Goal: Transaction & Acquisition: Purchase product/service

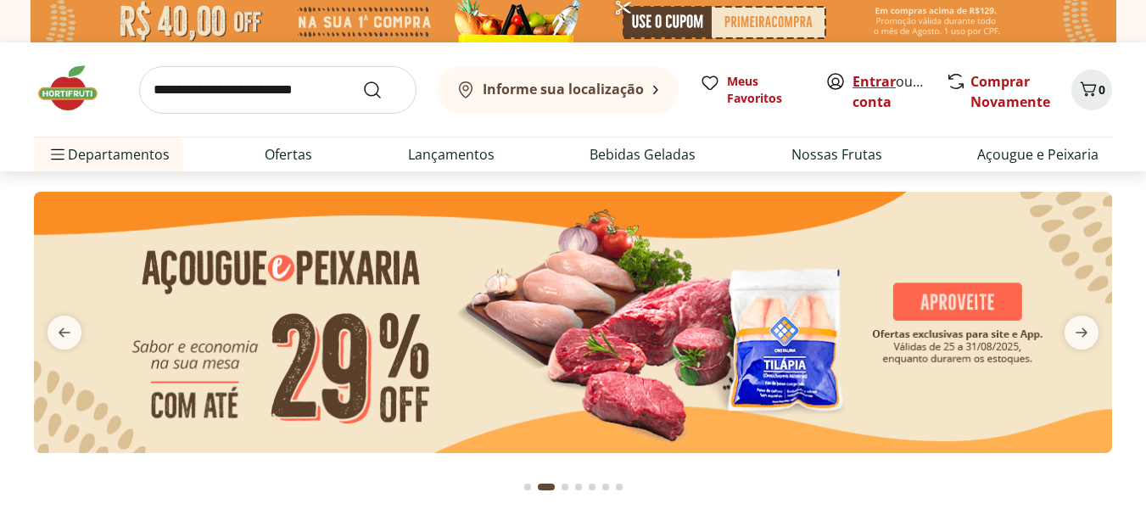
click at [875, 87] on link "Entrar" at bounding box center [873, 81] width 43 height 19
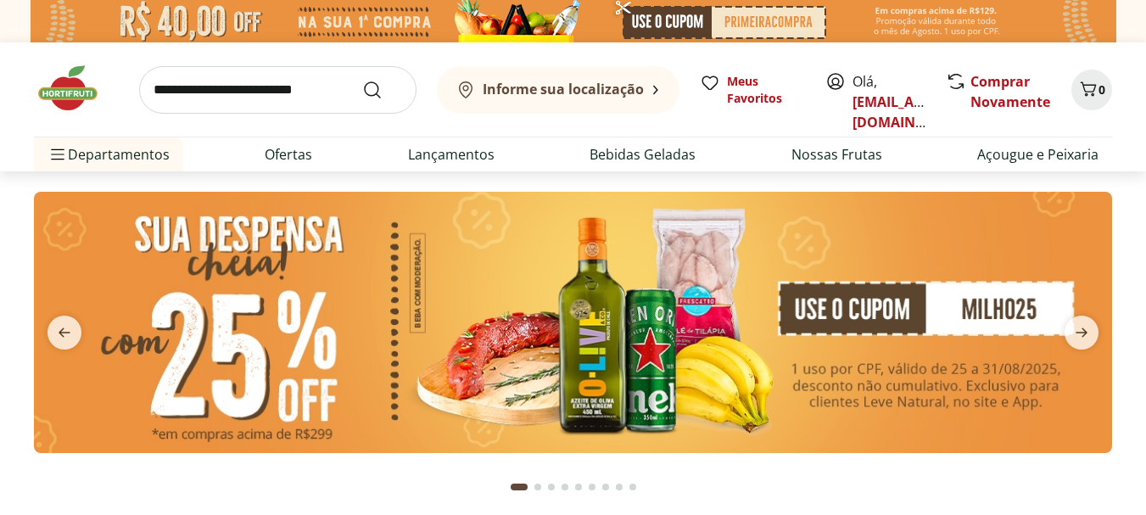
click at [309, 84] on input "search" at bounding box center [277, 89] width 277 height 47
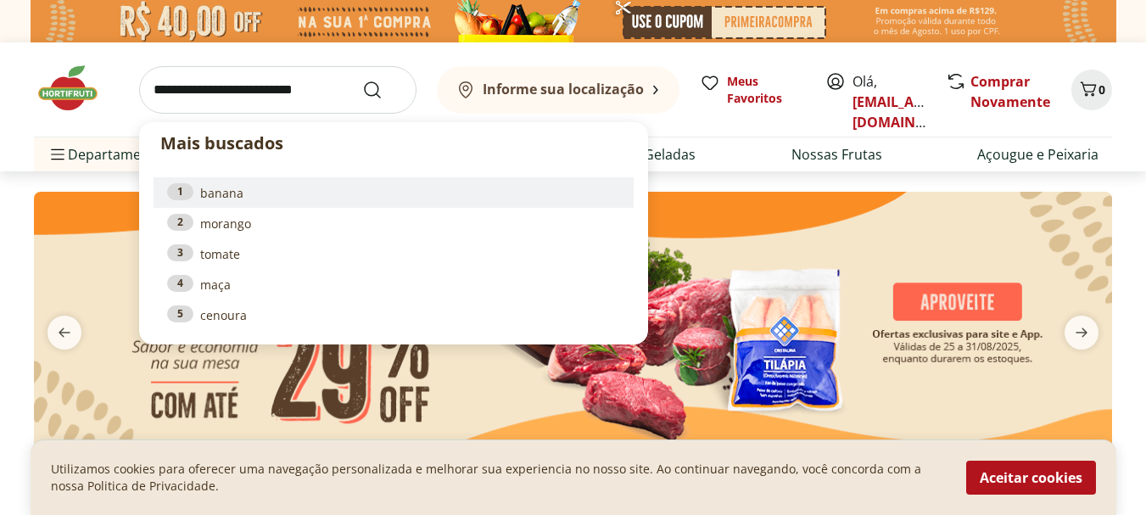
click at [231, 191] on link "1 banana" at bounding box center [393, 192] width 453 height 19
type input "******"
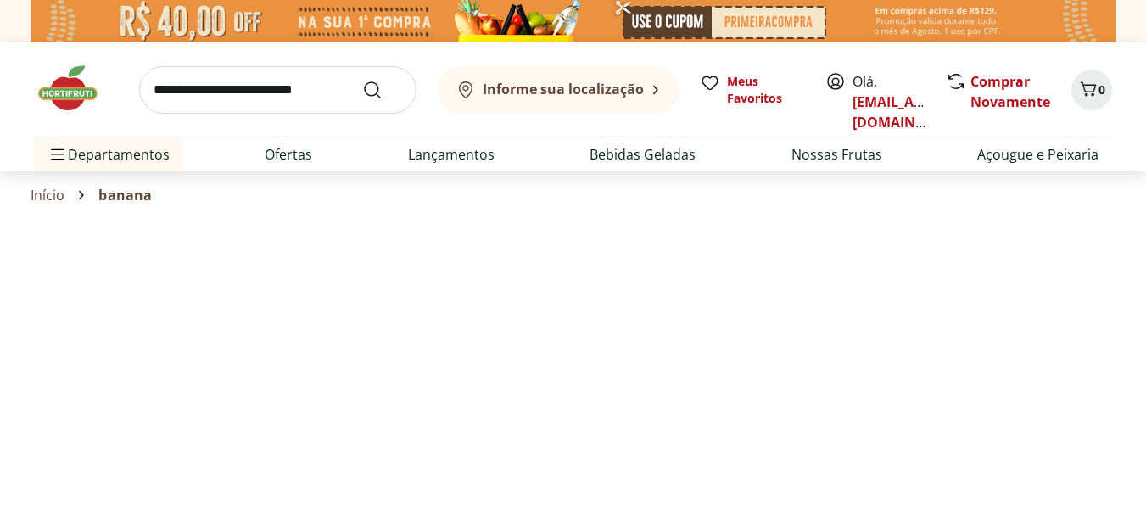
select select "**********"
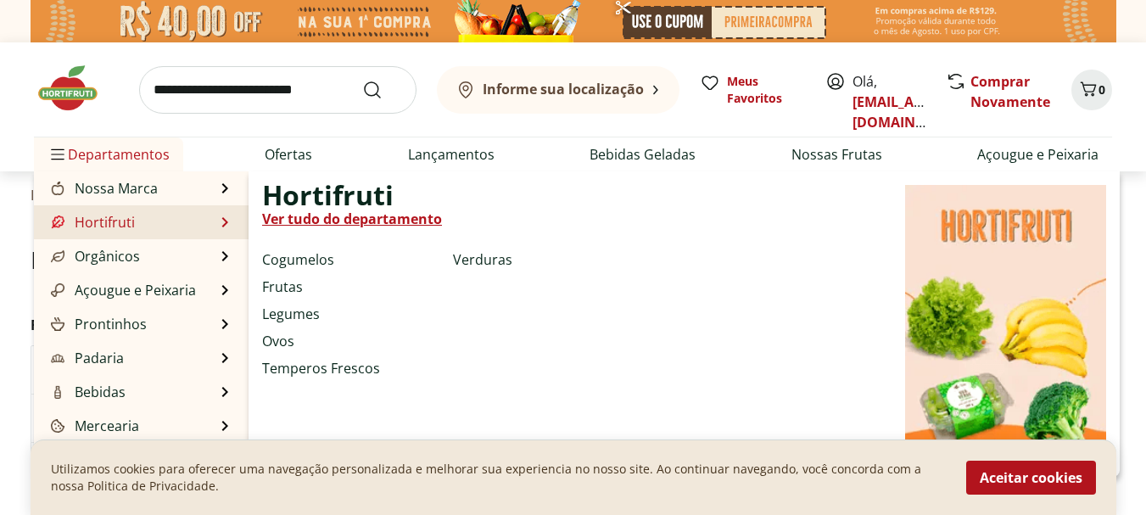
click at [114, 216] on link "Hortifruti" at bounding box center [90, 222] width 87 height 20
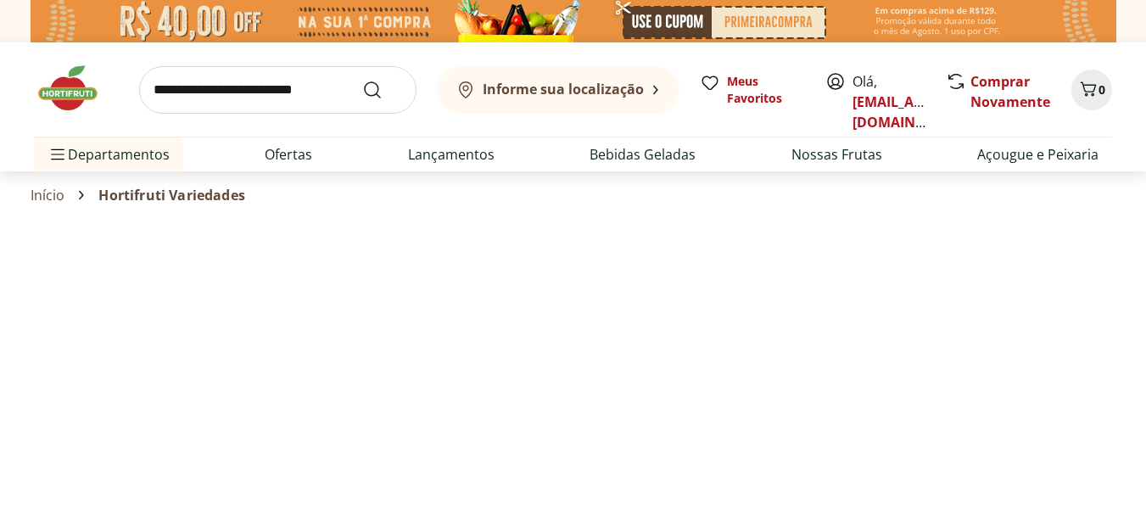
select select "**********"
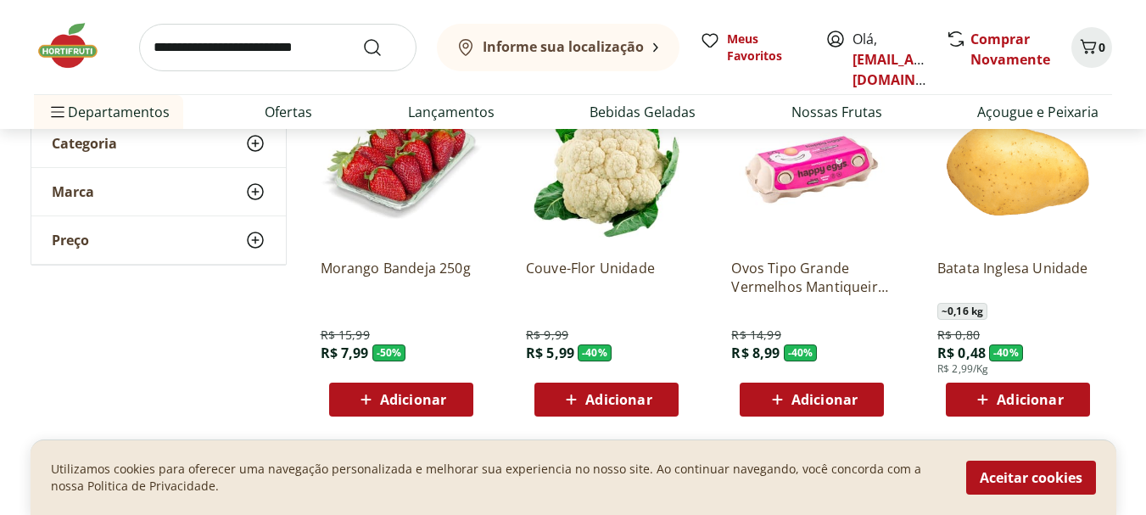
scroll to position [243, 0]
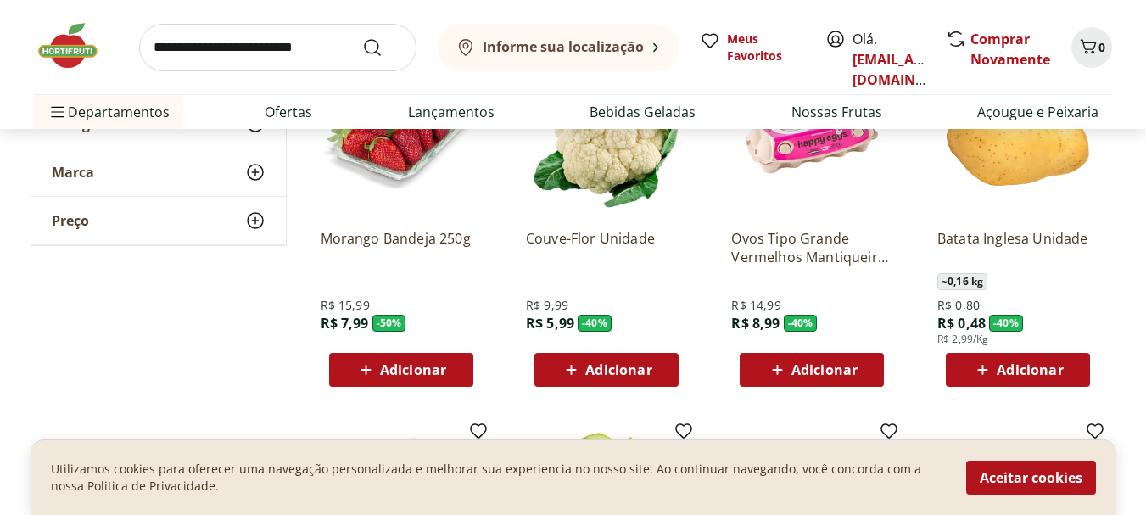
click at [1012, 372] on span "Adicionar" at bounding box center [1029, 370] width 66 height 14
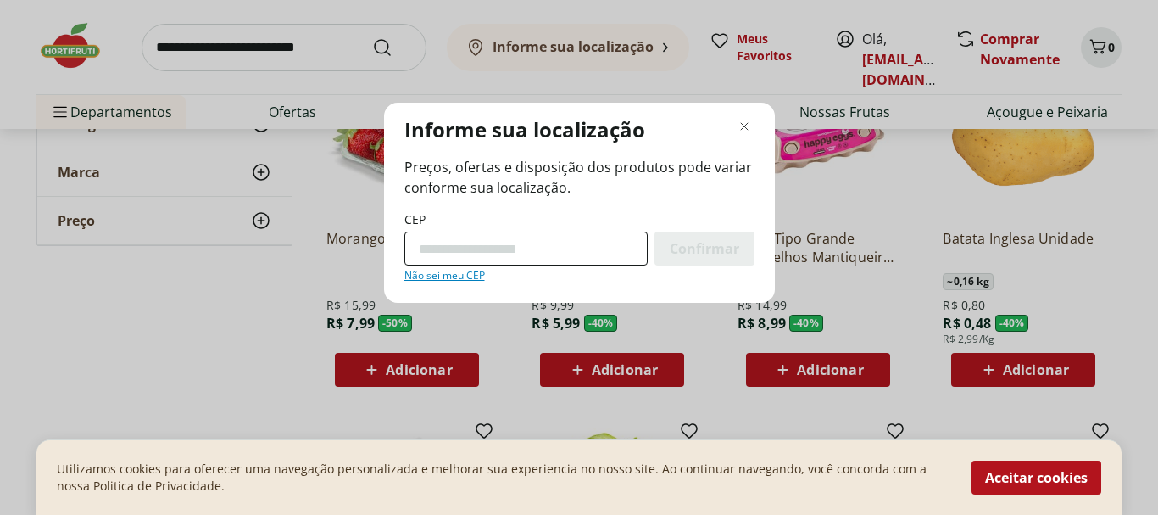
click at [497, 249] on input "CEP" at bounding box center [525, 248] width 243 height 34
type input "*********"
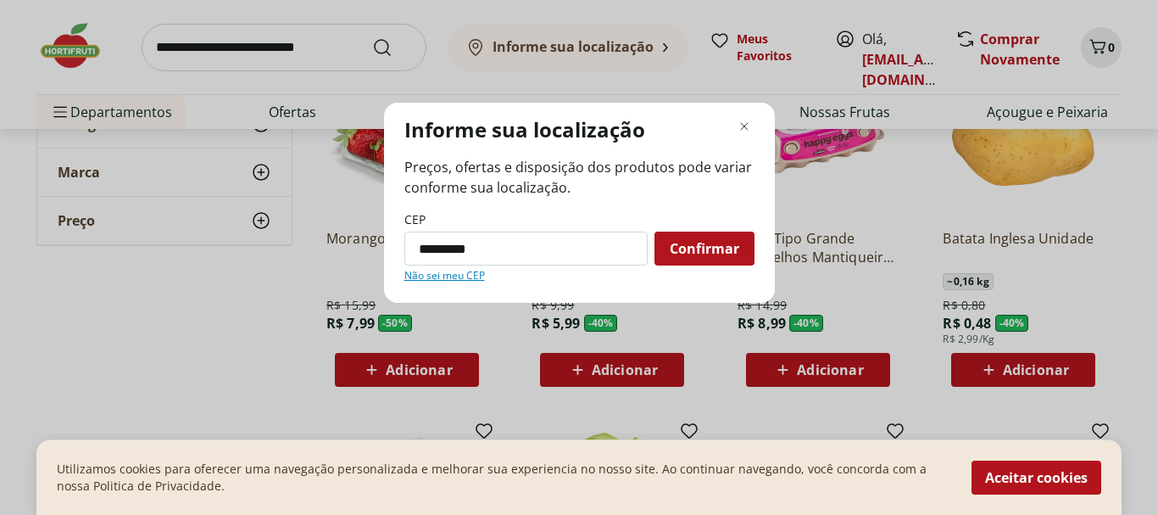
click at [690, 245] on span "Confirmar" at bounding box center [705, 249] width 70 height 14
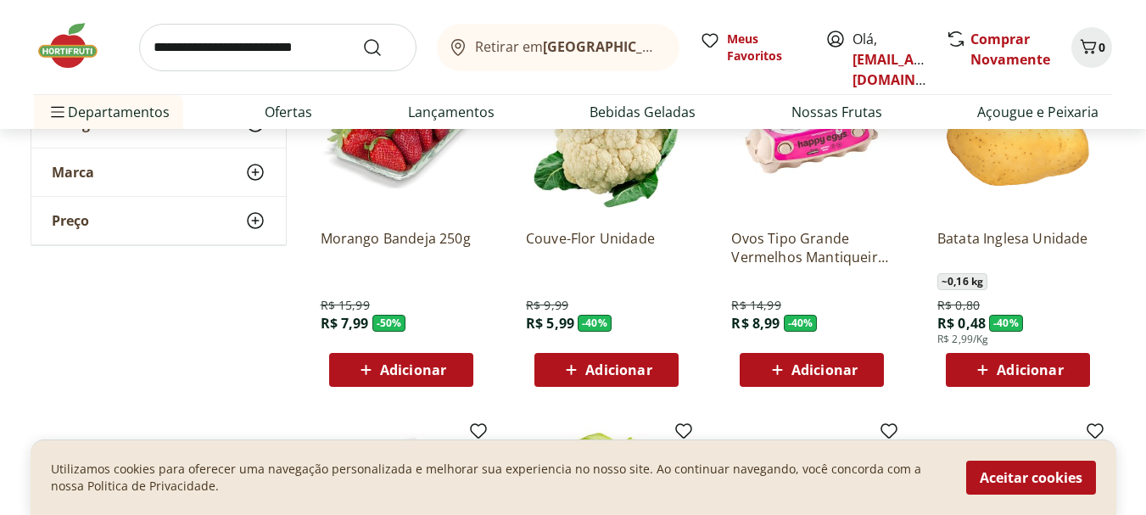
click at [1013, 365] on span "Adicionar" at bounding box center [1029, 370] width 66 height 14
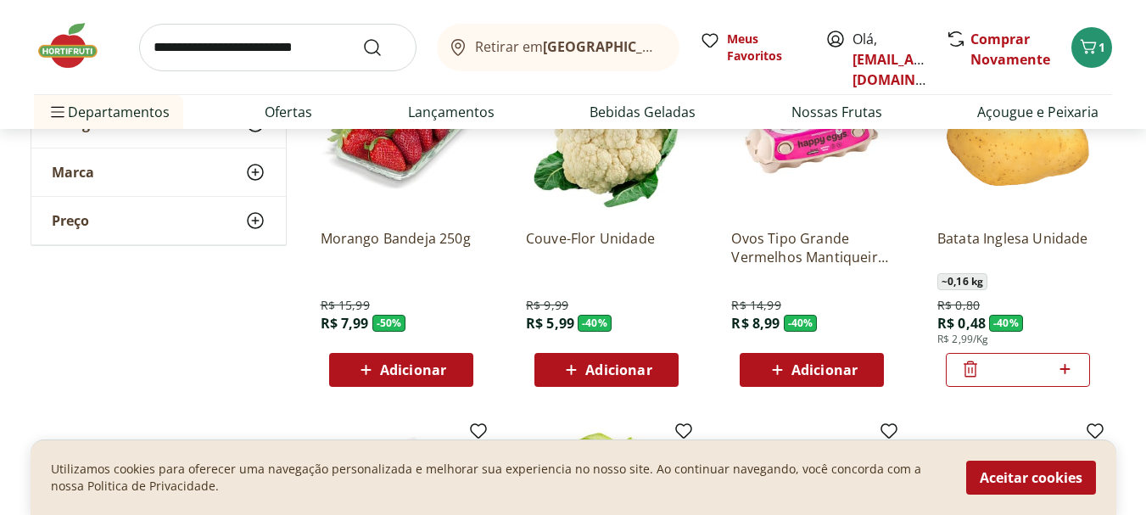
click at [1067, 369] on icon at bounding box center [1065, 369] width 10 height 10
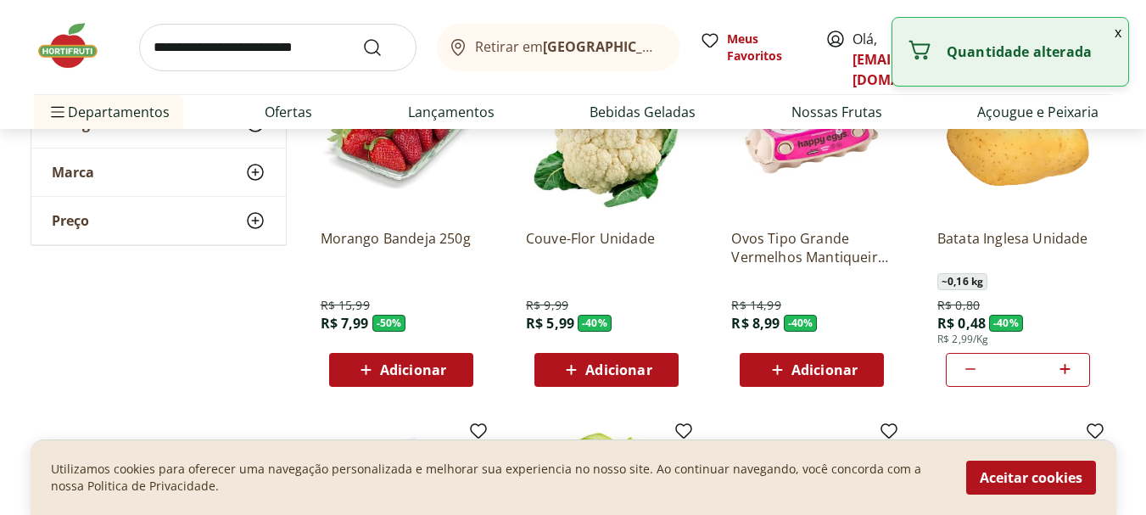
click at [1067, 369] on icon at bounding box center [1065, 369] width 10 height 10
click at [1118, 33] on button "x" at bounding box center [1117, 32] width 20 height 29
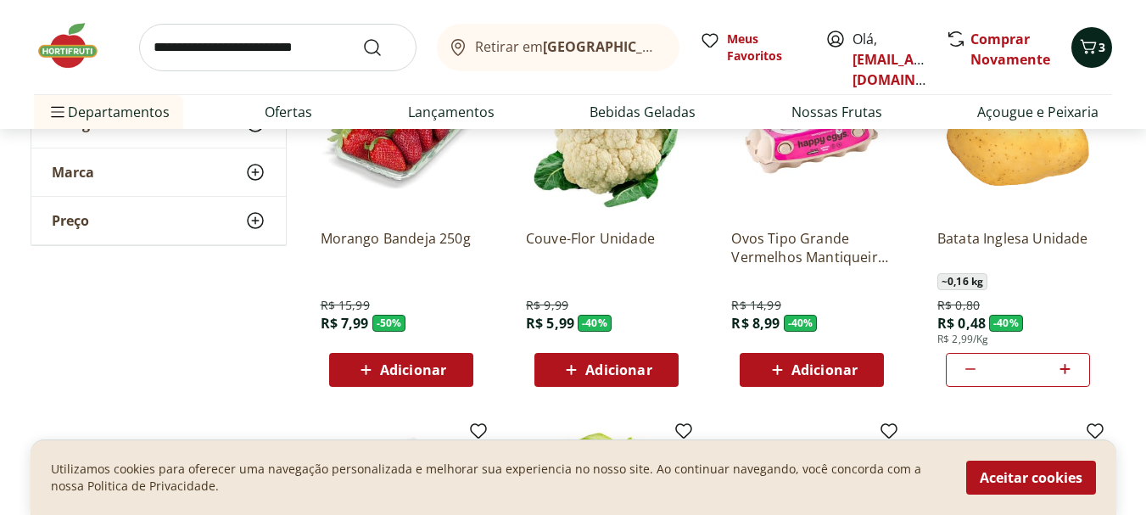
click at [1091, 48] on icon "Carrinho" at bounding box center [1088, 46] width 20 height 20
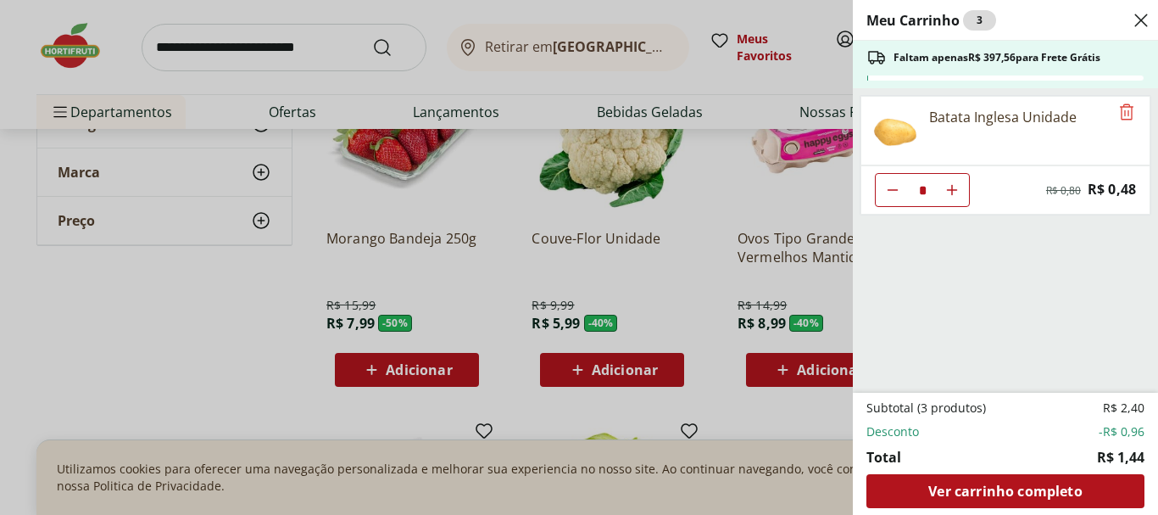
click at [958, 186] on icon "Aumentar Quantidade" at bounding box center [952, 190] width 14 height 14
type input "*"
click at [958, 186] on icon "Aumentar Quantidade" at bounding box center [952, 190] width 14 height 14
type input "*"
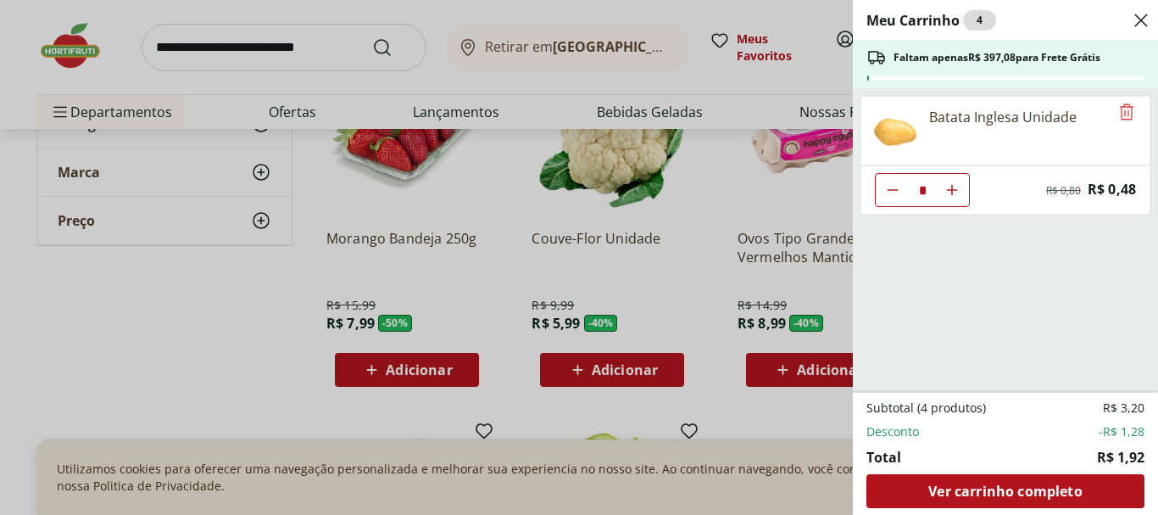
type input "*"
click at [958, 186] on icon "Aumentar Quantidade" at bounding box center [952, 190] width 14 height 14
type input "*"
drag, startPoint x: 1155, startPoint y: 118, endPoint x: 1152, endPoint y: 151, distance: 33.2
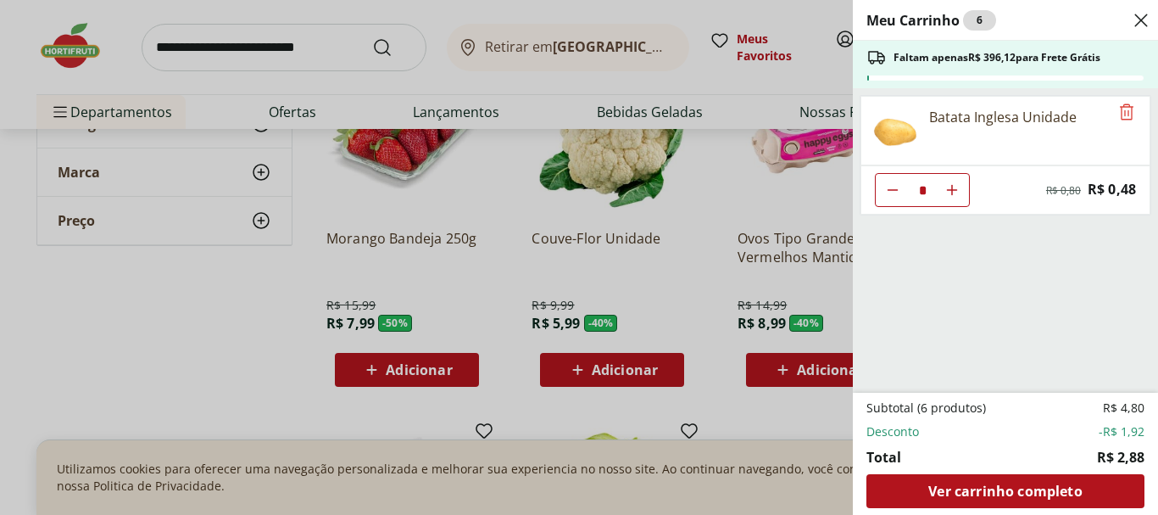
click at [1145, 151] on div "Meu Carrinho 6 Faltam apenas R$ 396,12 para Frete Grátis Batata Inglesa Unidade…" at bounding box center [1005, 257] width 305 height 515
click at [1145, 18] on icon "Close" at bounding box center [1141, 20] width 20 height 20
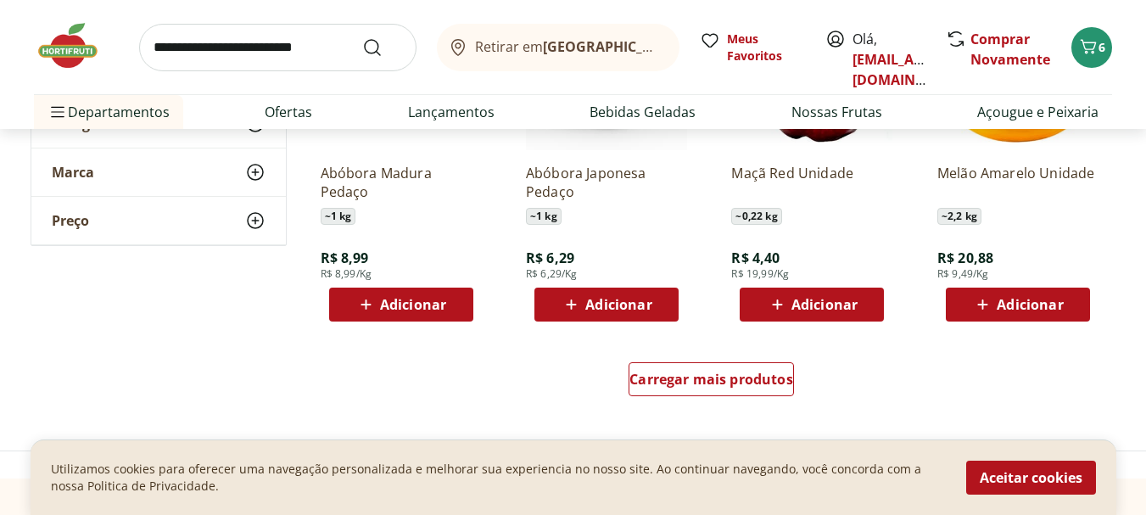
scroll to position [1091, 0]
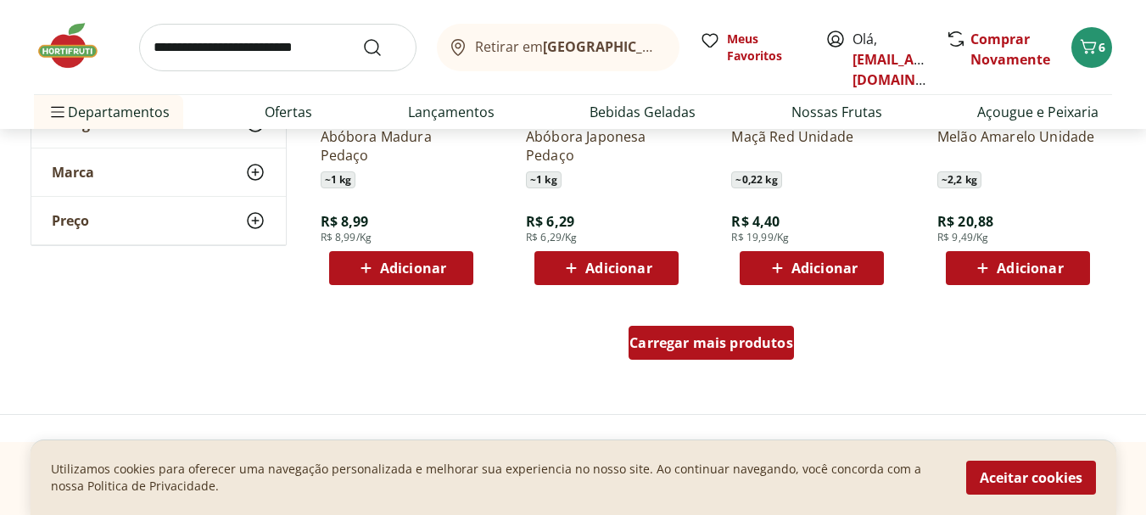
click at [711, 340] on span "Carregar mais produtos" at bounding box center [711, 343] width 164 height 14
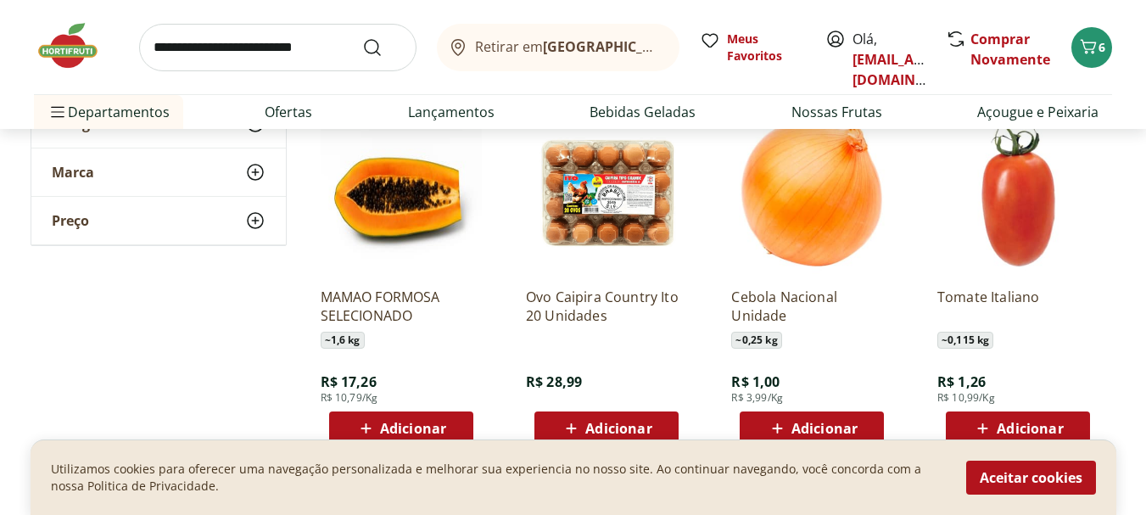
scroll to position [1311, 0]
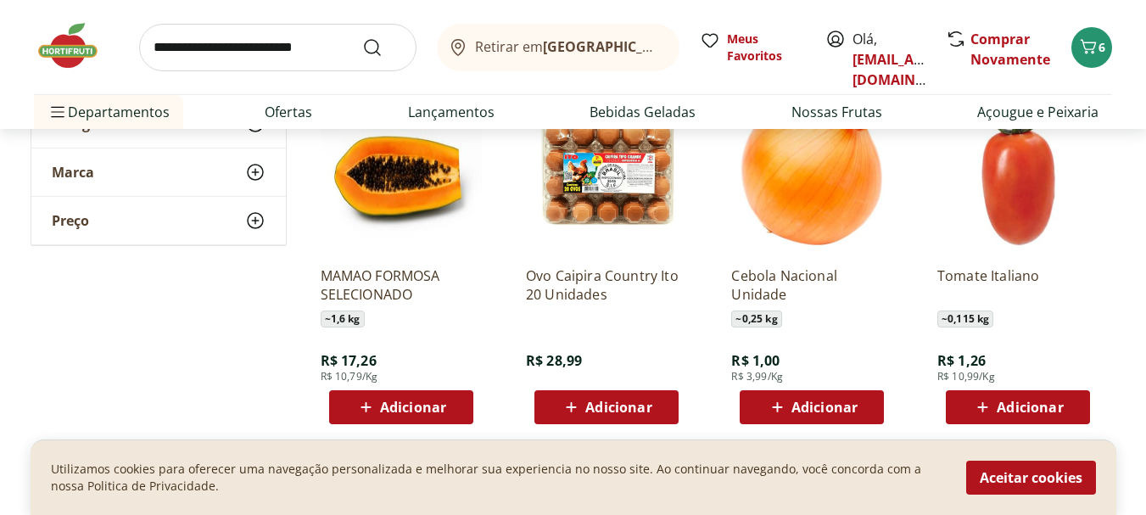
click at [802, 404] on span "Adicionar" at bounding box center [824, 407] width 66 height 14
click at [862, 406] on icon at bounding box center [859, 406] width 10 height 10
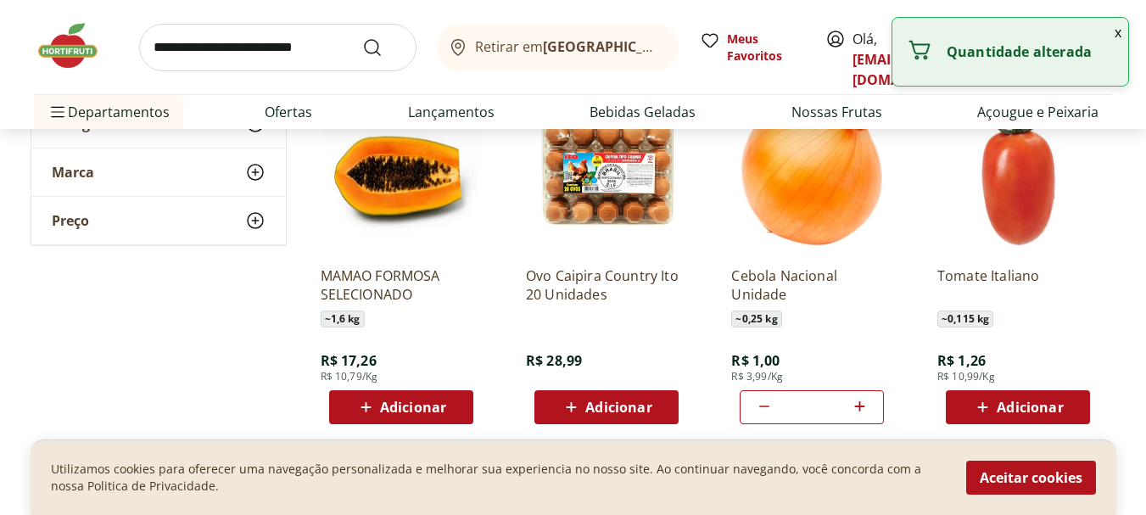
click at [862, 406] on icon at bounding box center [859, 406] width 10 height 10
type input "*"
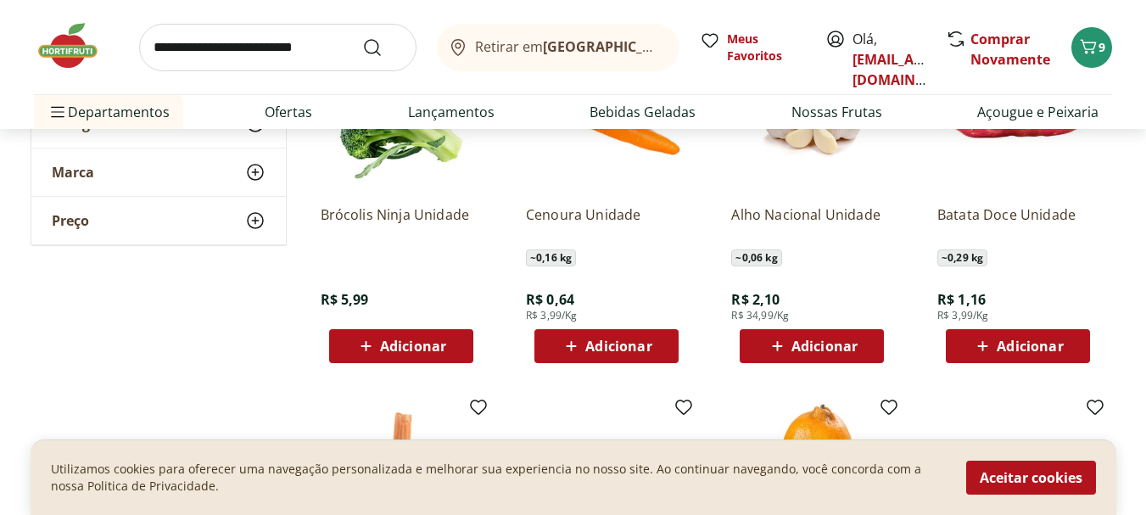
scroll to position [1752, 0]
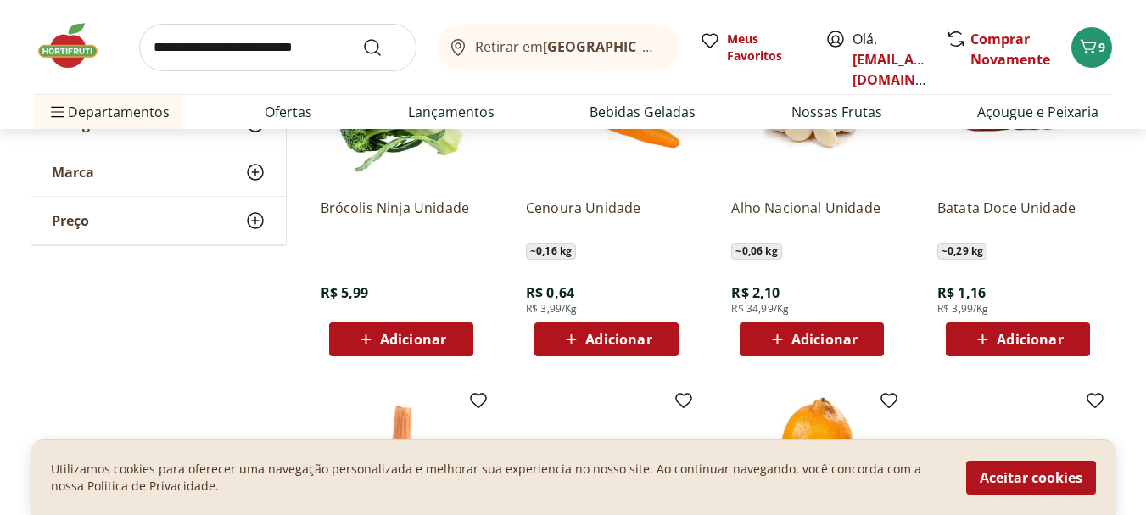
click at [805, 332] on span "Adicionar" at bounding box center [824, 339] width 66 height 14
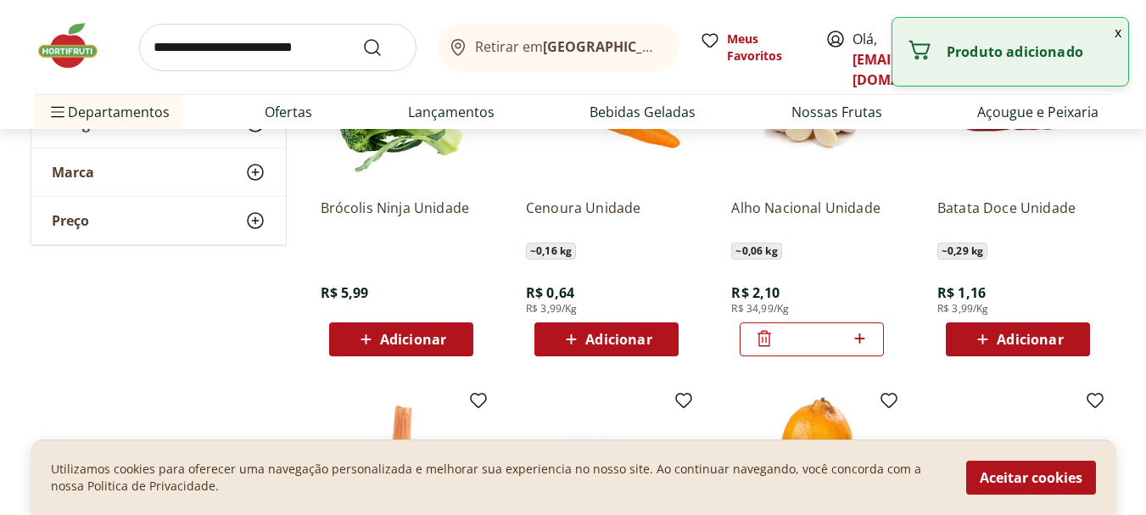
click at [858, 338] on icon at bounding box center [859, 338] width 10 height 10
type input "*"
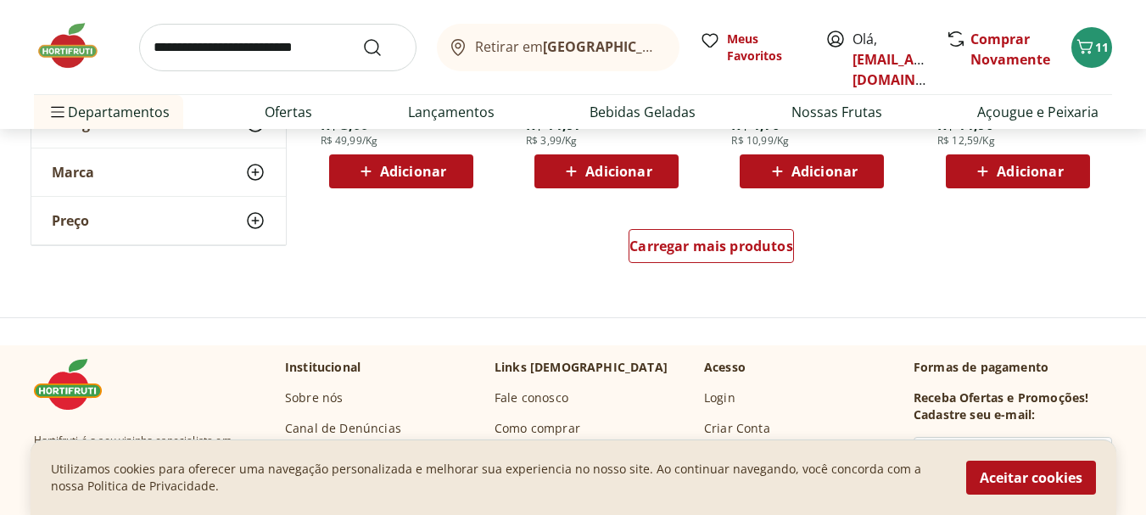
scroll to position [2300, 0]
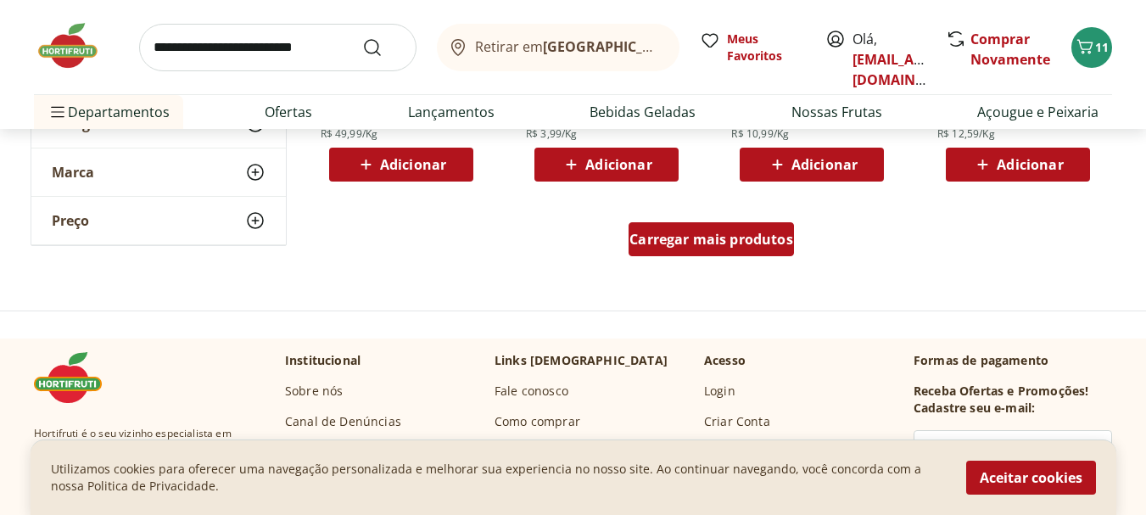
click at [734, 237] on span "Carregar mais produtos" at bounding box center [711, 239] width 164 height 14
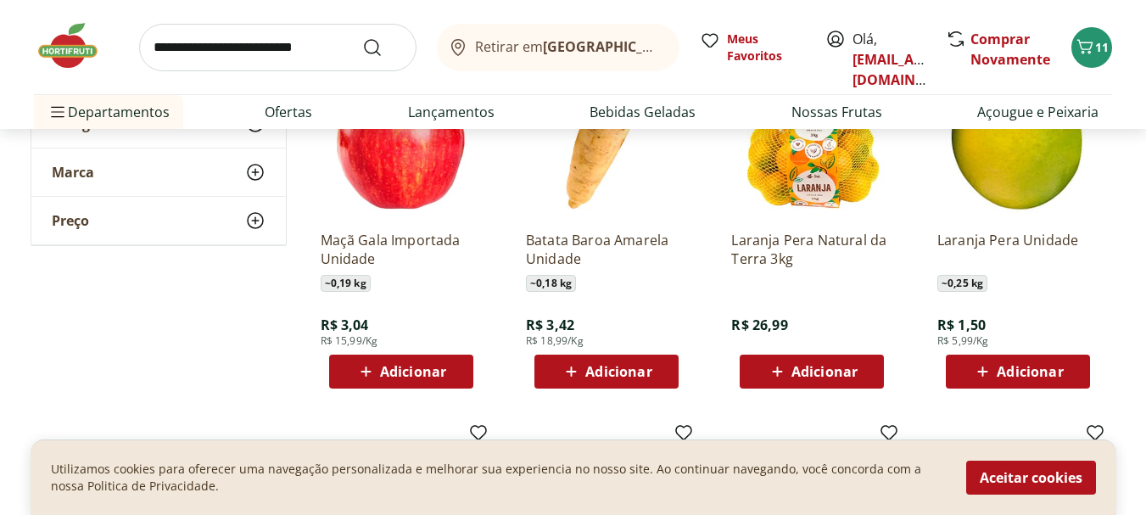
scroll to position [2843, 0]
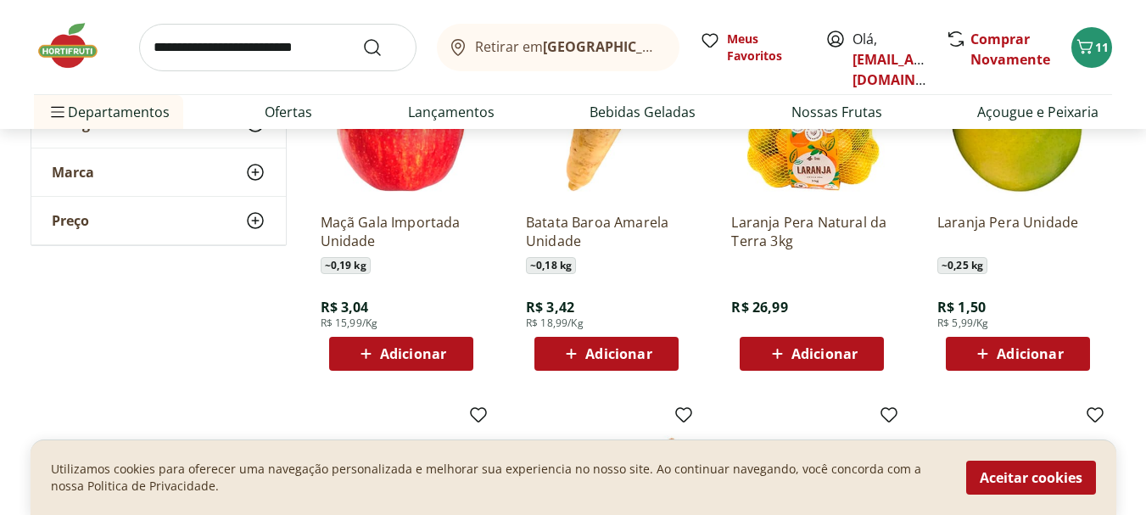
click at [421, 350] on span "Adicionar" at bounding box center [413, 354] width 66 height 14
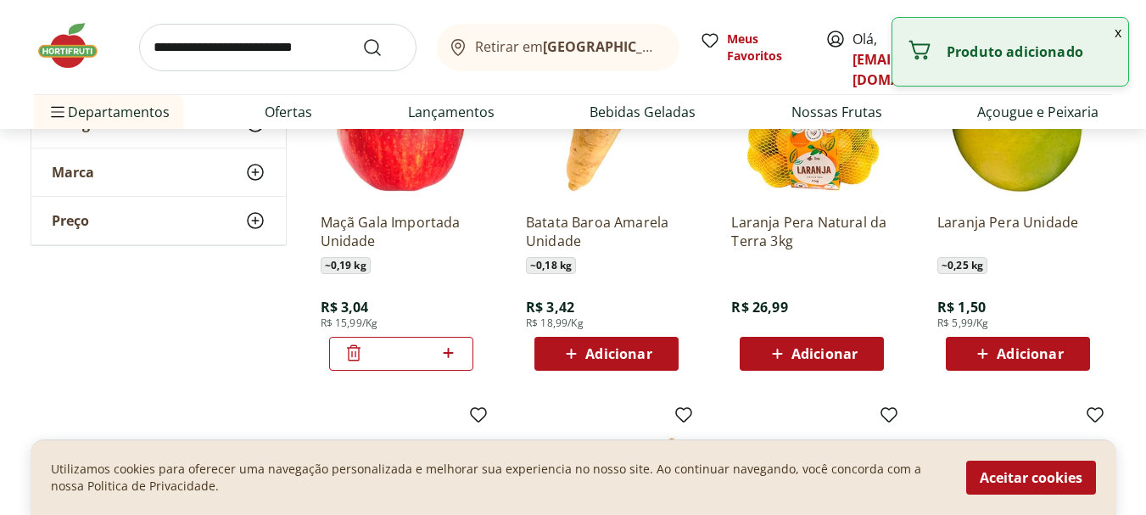
click at [449, 349] on icon at bounding box center [448, 353] width 21 height 20
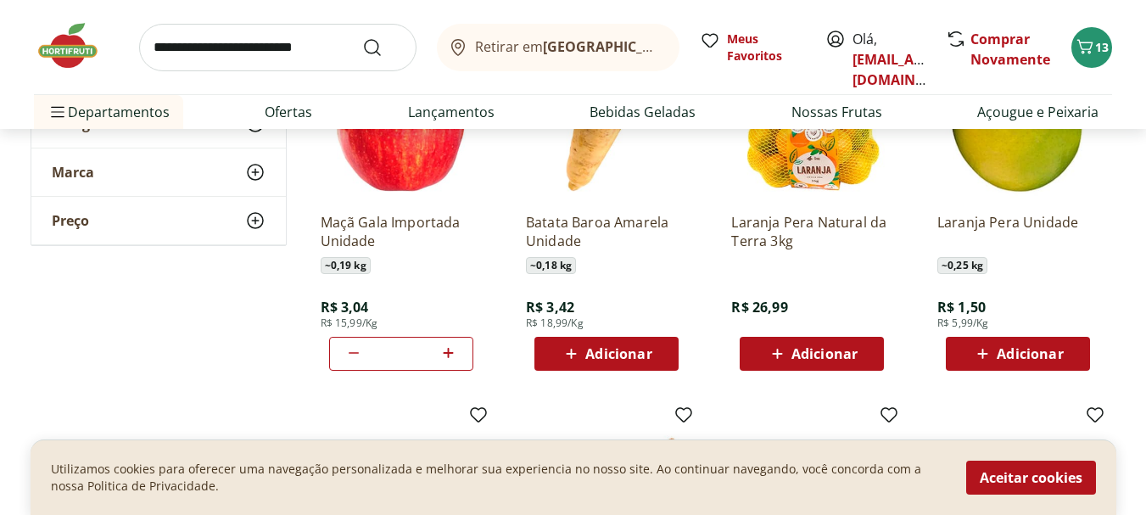
click at [452, 352] on icon at bounding box center [448, 353] width 21 height 20
type input "*"
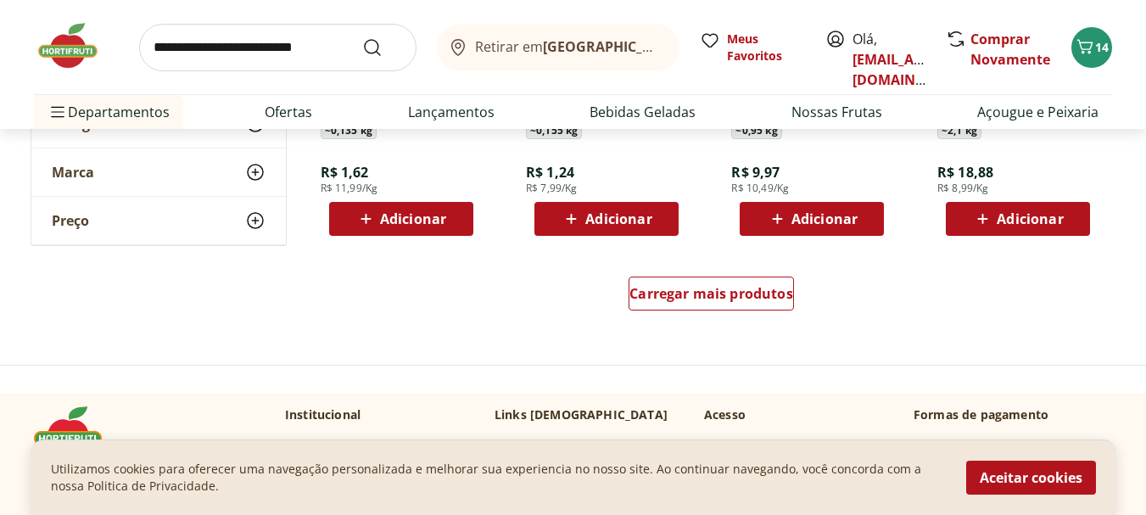
scroll to position [3387, 0]
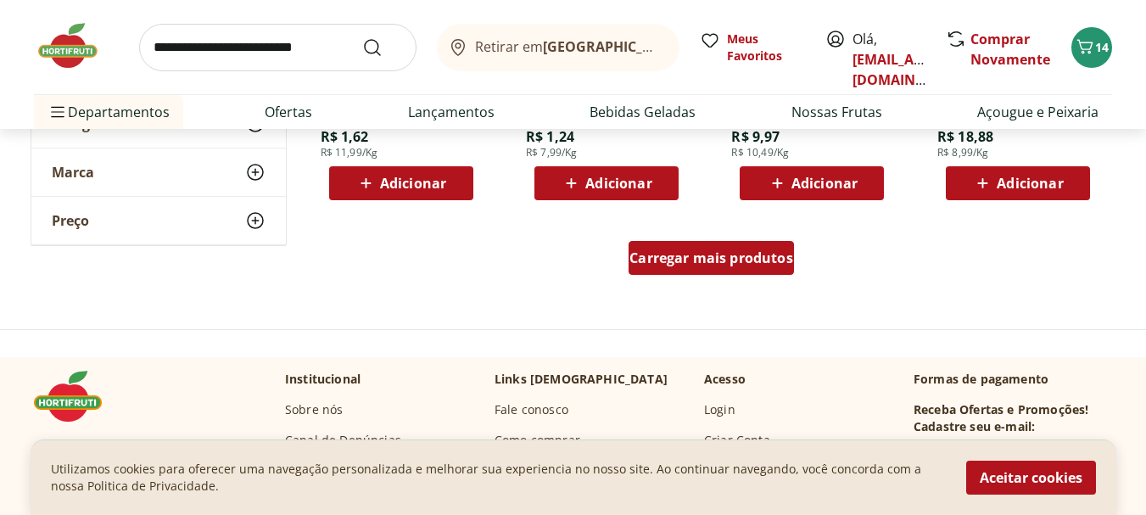
click at [749, 260] on span "Carregar mais produtos" at bounding box center [711, 258] width 164 height 14
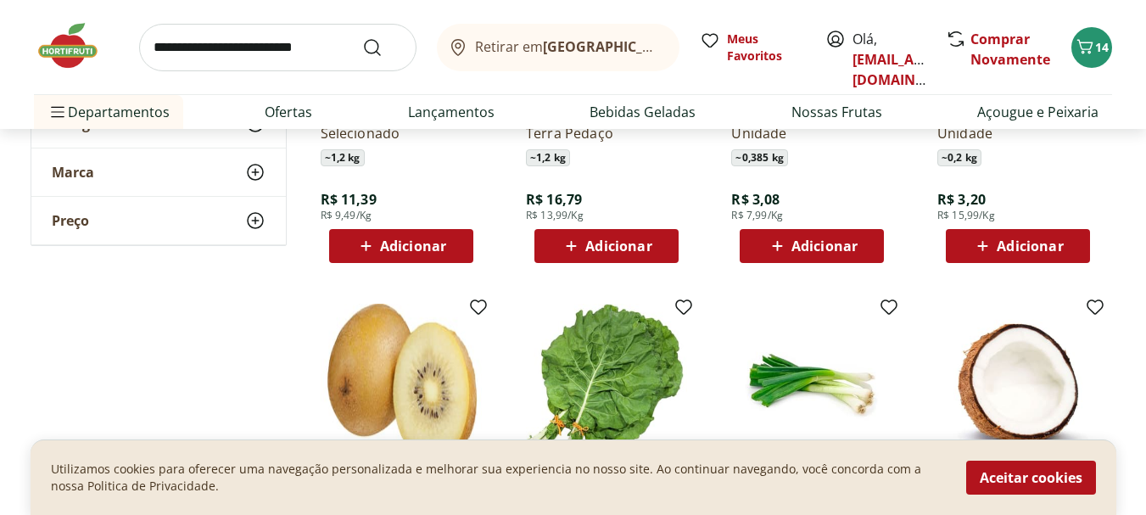
scroll to position [3651, 0]
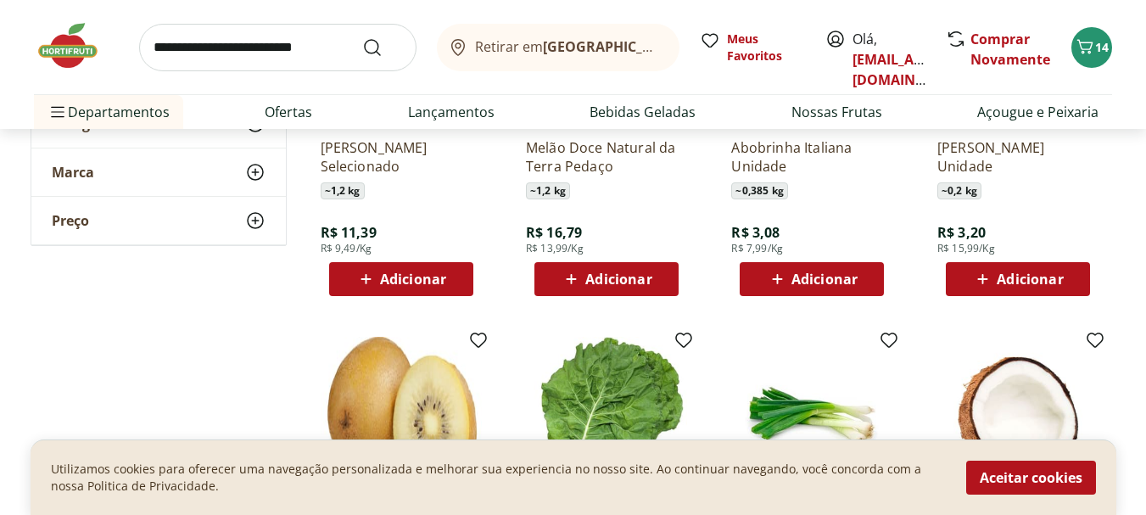
click at [1061, 280] on span "Adicionar" at bounding box center [1029, 279] width 66 height 14
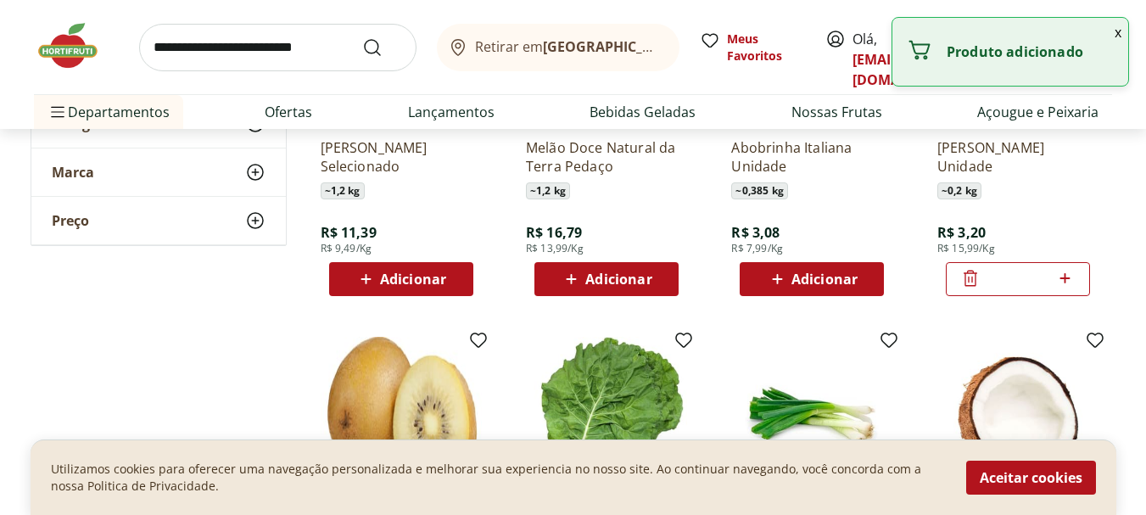
click at [1066, 280] on icon at bounding box center [1064, 278] width 21 height 20
type input "*"
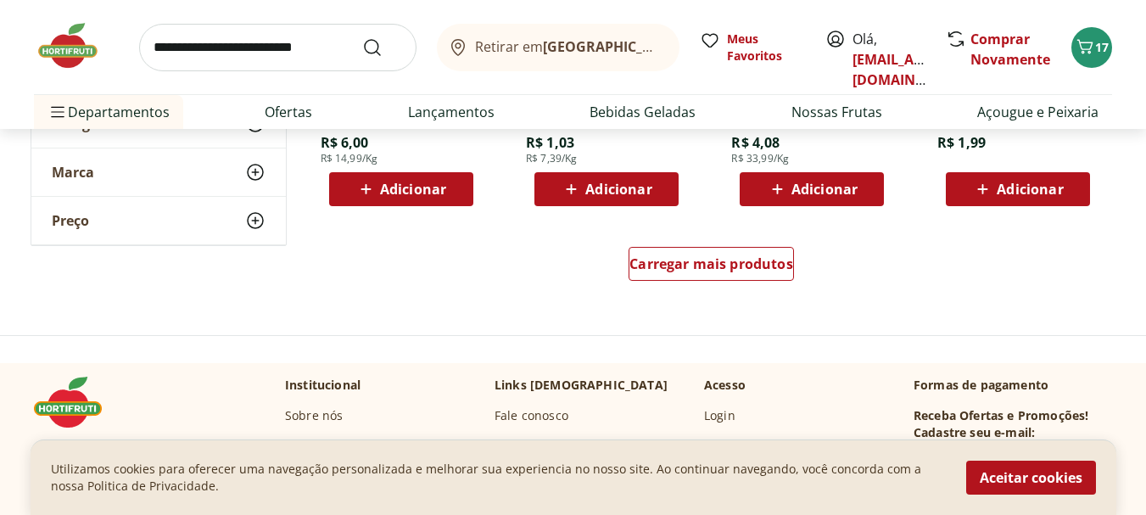
scroll to position [4498, 0]
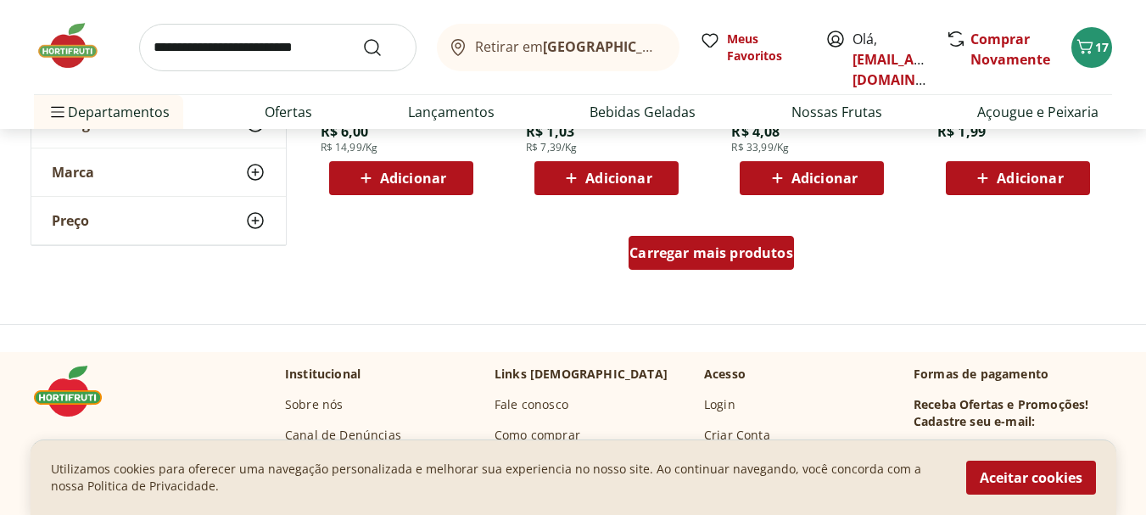
click at [726, 254] on span "Carregar mais produtos" at bounding box center [711, 253] width 164 height 14
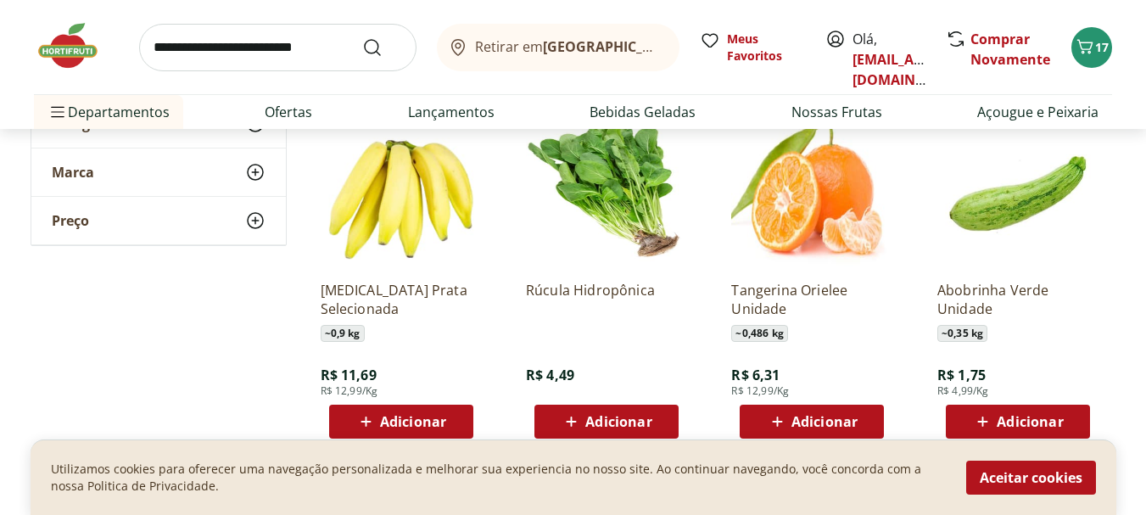
scroll to position [4666, 0]
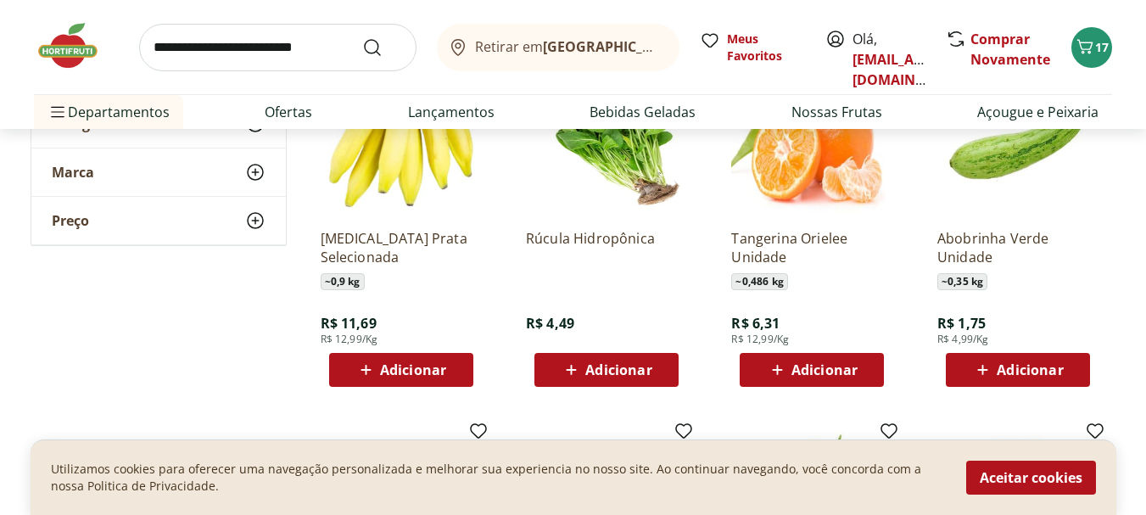
click at [388, 359] on div "Adicionar" at bounding box center [401, 369] width 117 height 31
click at [449, 364] on icon at bounding box center [448, 369] width 21 height 20
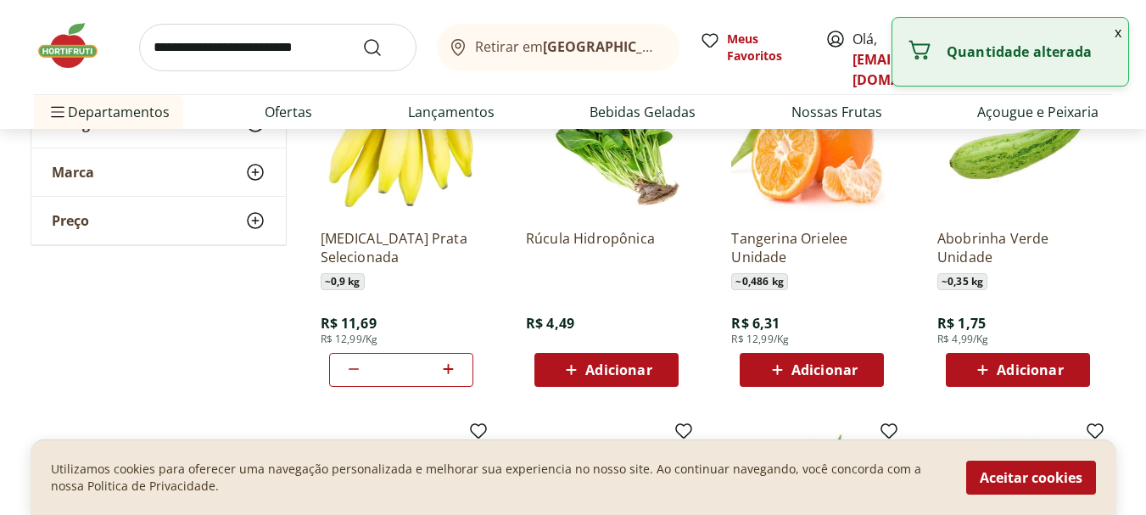
click at [449, 364] on icon at bounding box center [448, 369] width 21 height 20
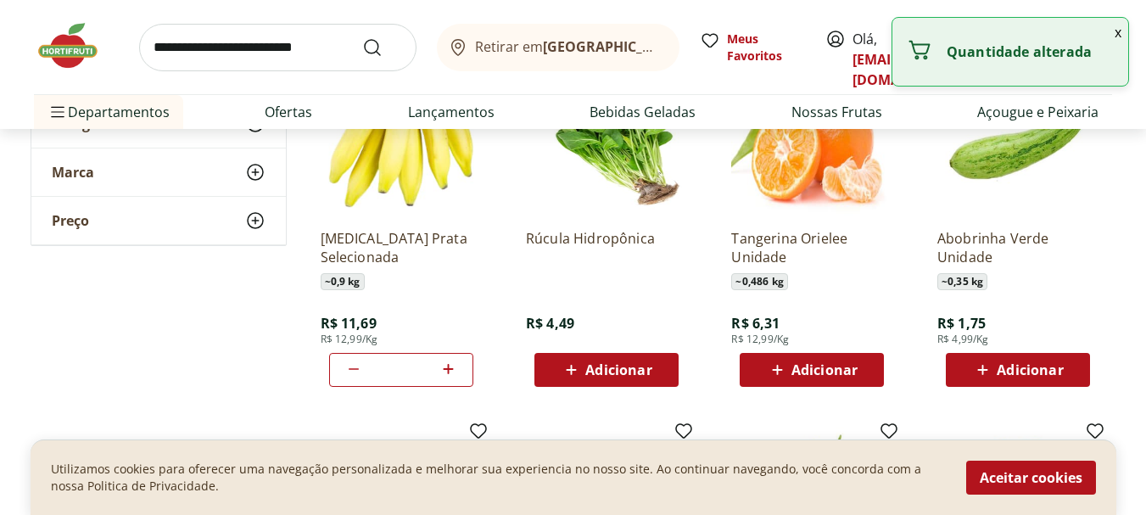
click at [449, 364] on icon at bounding box center [448, 369] width 21 height 20
type input "**"
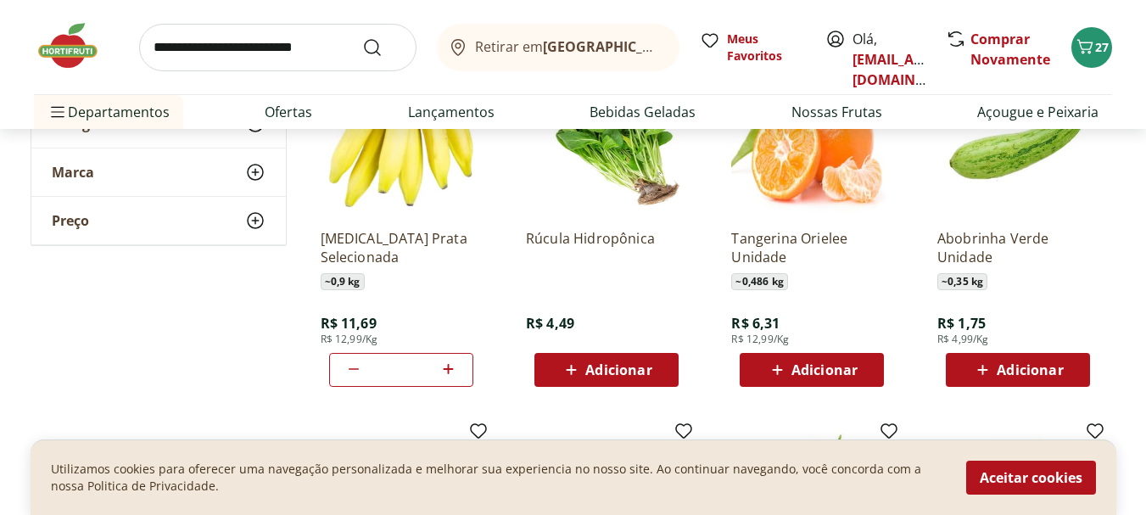
click at [274, 54] on input "search" at bounding box center [277, 47] width 277 height 47
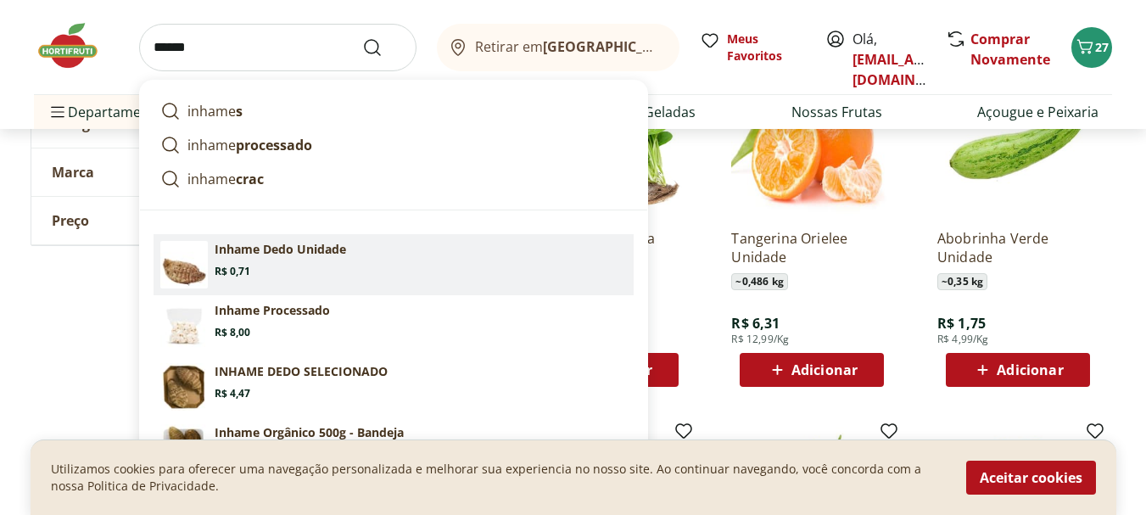
click at [266, 258] on section "Inhame Dedo Unidade Price: R$ 0,71" at bounding box center [421, 259] width 412 height 37
type input "**********"
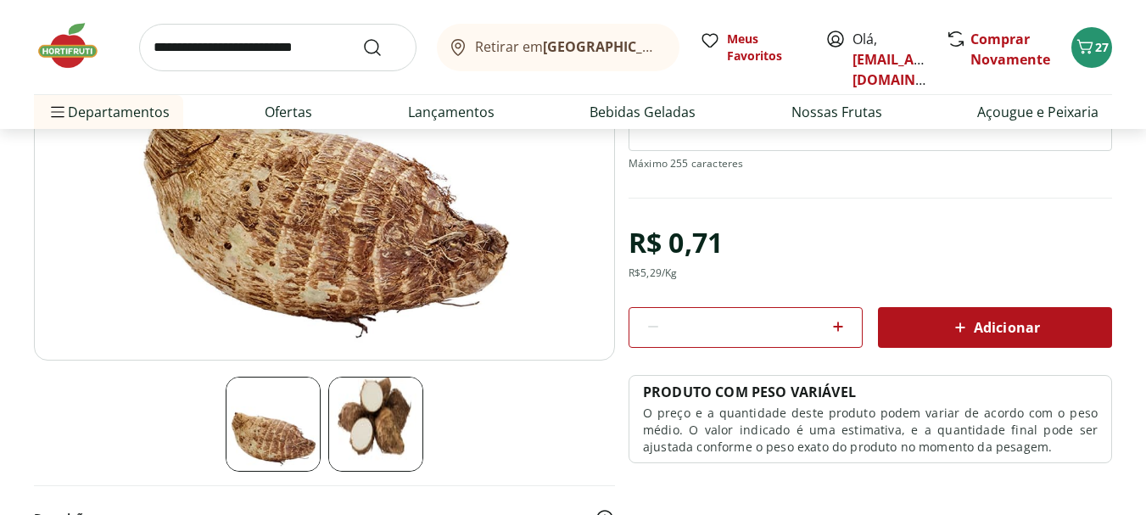
scroll to position [271, 0]
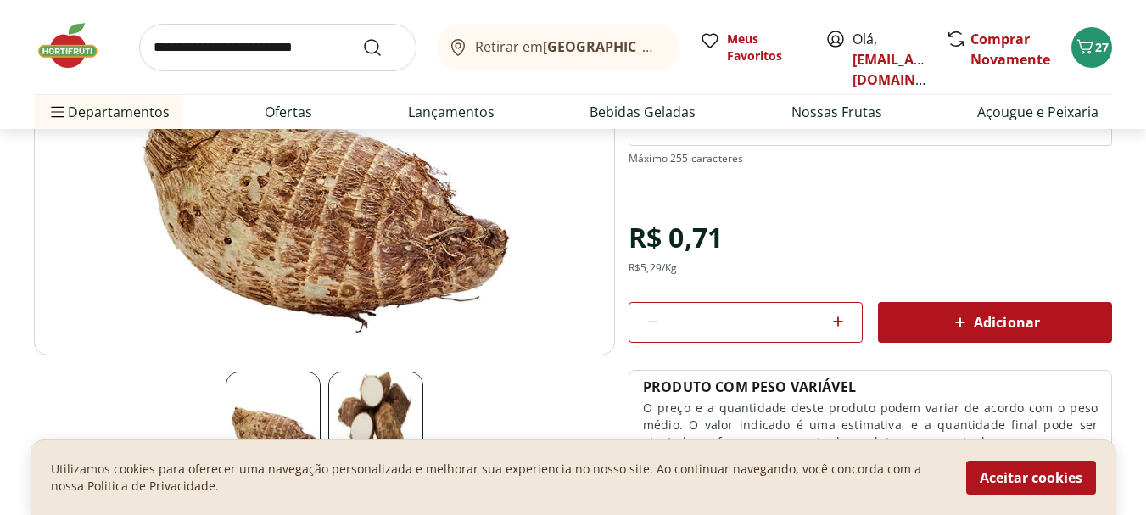
click at [836, 315] on icon at bounding box center [838, 321] width 20 height 20
type input "*"
click at [962, 313] on icon at bounding box center [960, 322] width 20 height 20
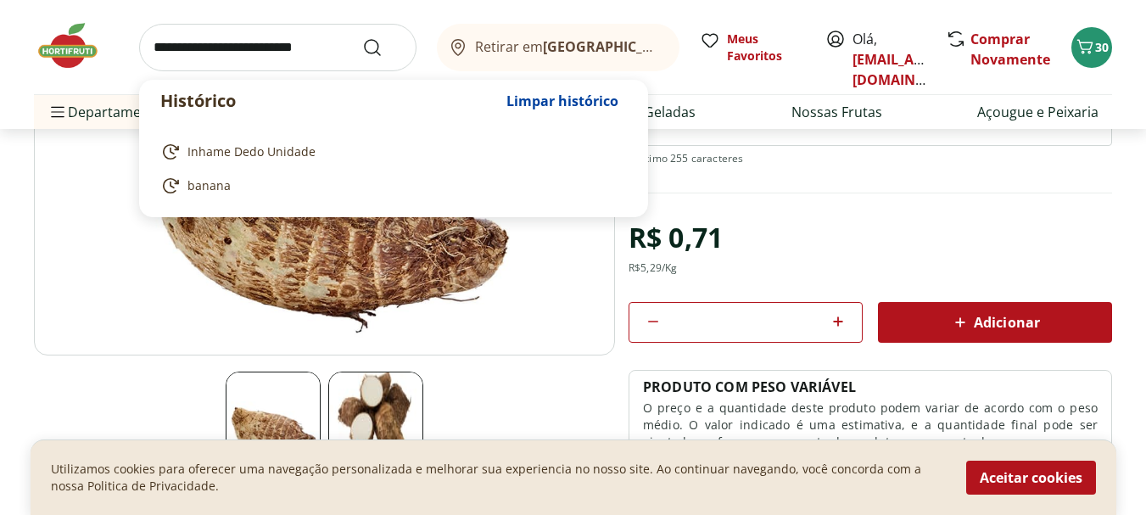
click at [266, 45] on input "search" at bounding box center [277, 47] width 277 height 47
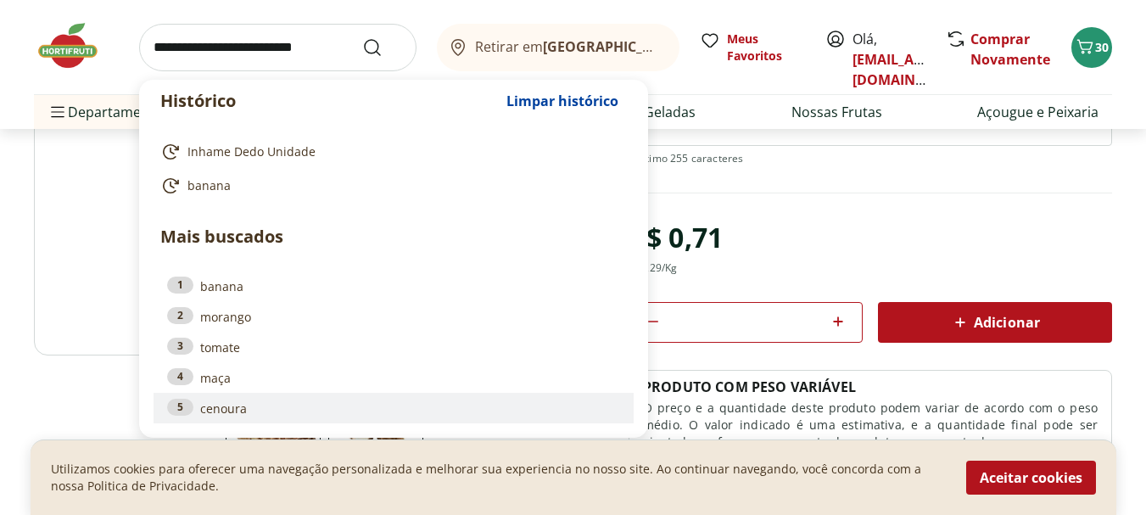
click at [209, 410] on link "5 cenoura" at bounding box center [393, 408] width 453 height 19
type input "*******"
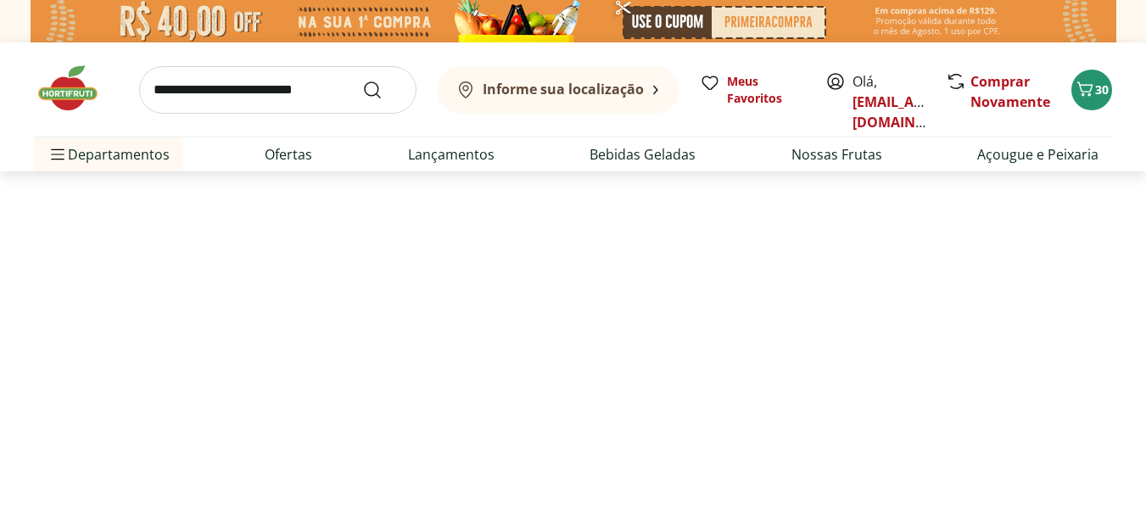
select select "**********"
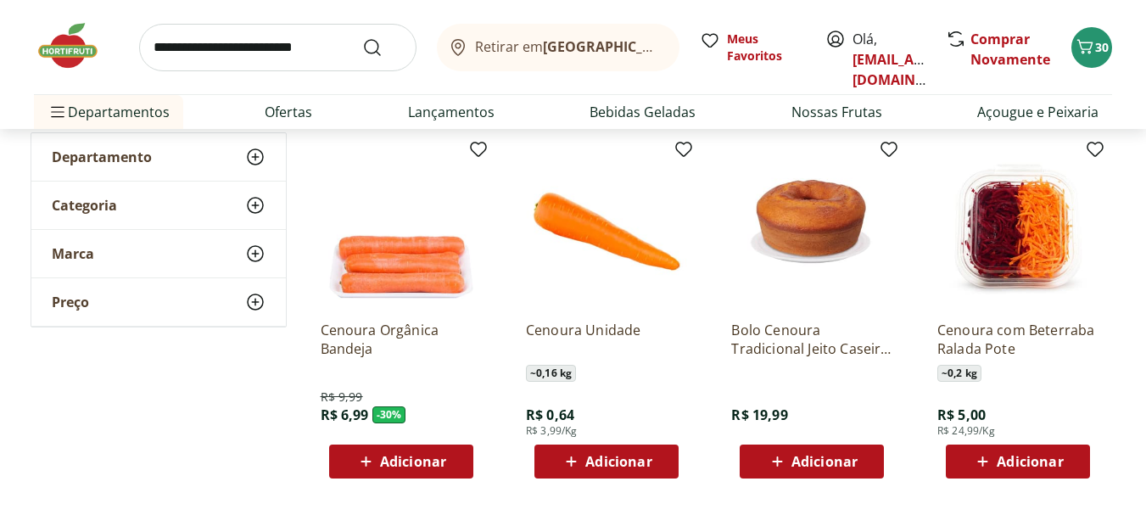
scroll to position [298, 0]
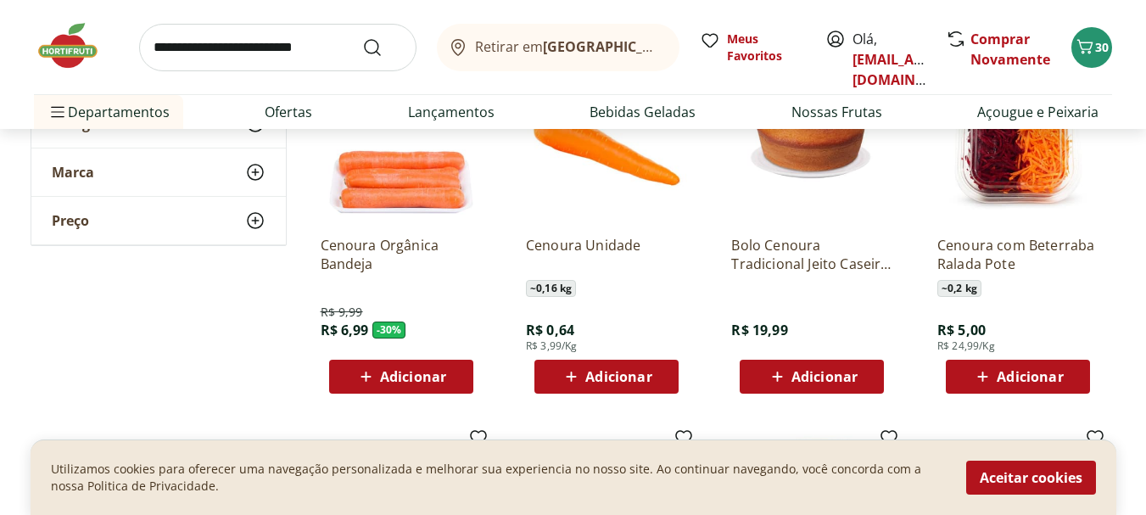
click at [607, 381] on span "Adicionar" at bounding box center [618, 377] width 66 height 14
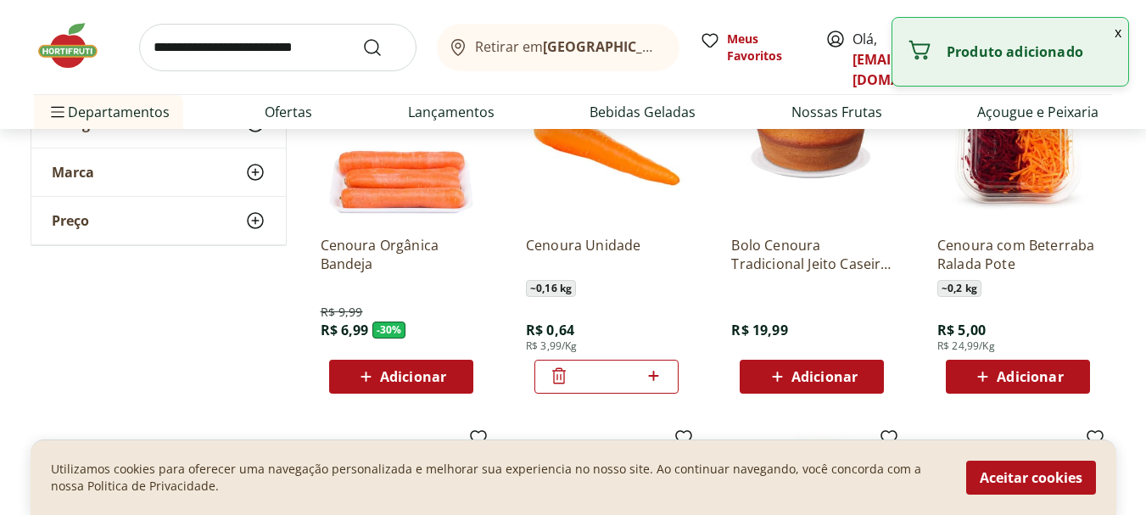
click at [657, 375] on icon at bounding box center [654, 376] width 10 height 10
type input "*"
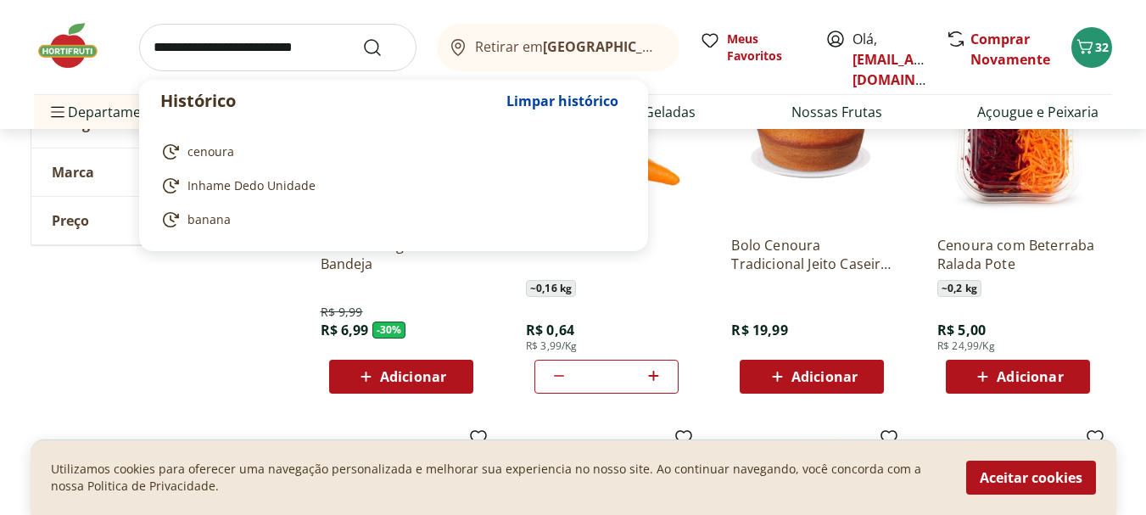
click at [209, 38] on input "search" at bounding box center [277, 47] width 277 height 47
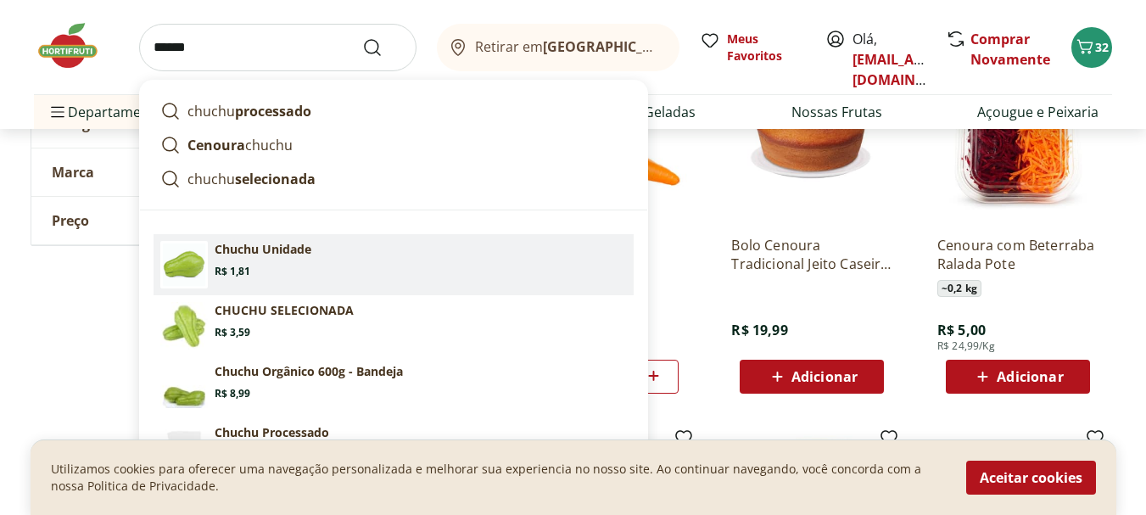
click at [302, 242] on p "Chuchu Unidade" at bounding box center [263, 249] width 97 height 17
type input "**********"
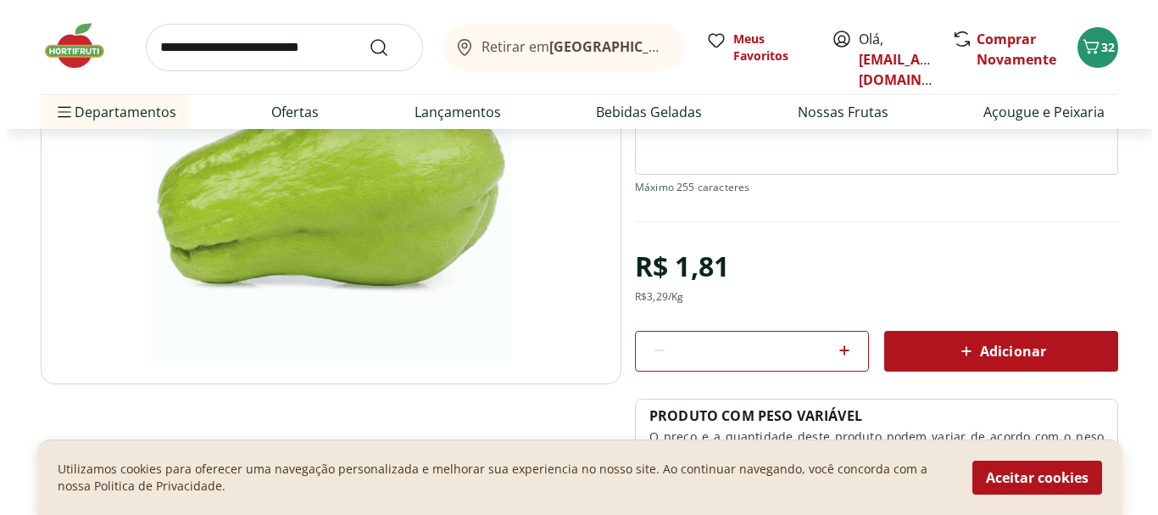
scroll to position [254, 0]
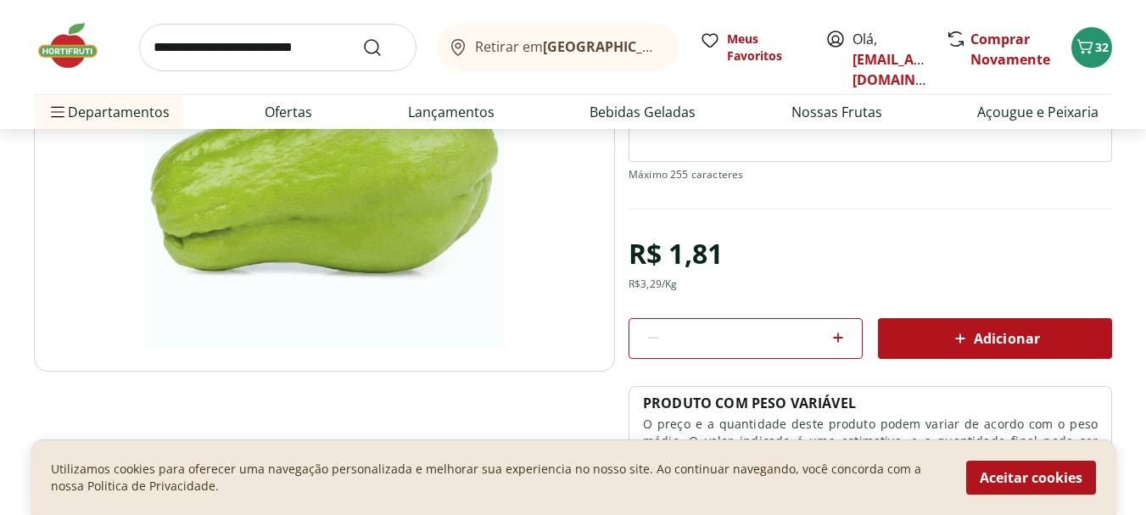
click at [836, 334] on icon at bounding box center [838, 337] width 20 height 20
type input "*"
click at [973, 336] on span "Adicionar" at bounding box center [995, 338] width 90 height 20
click at [1099, 42] on span "34" at bounding box center [1102, 47] width 14 height 16
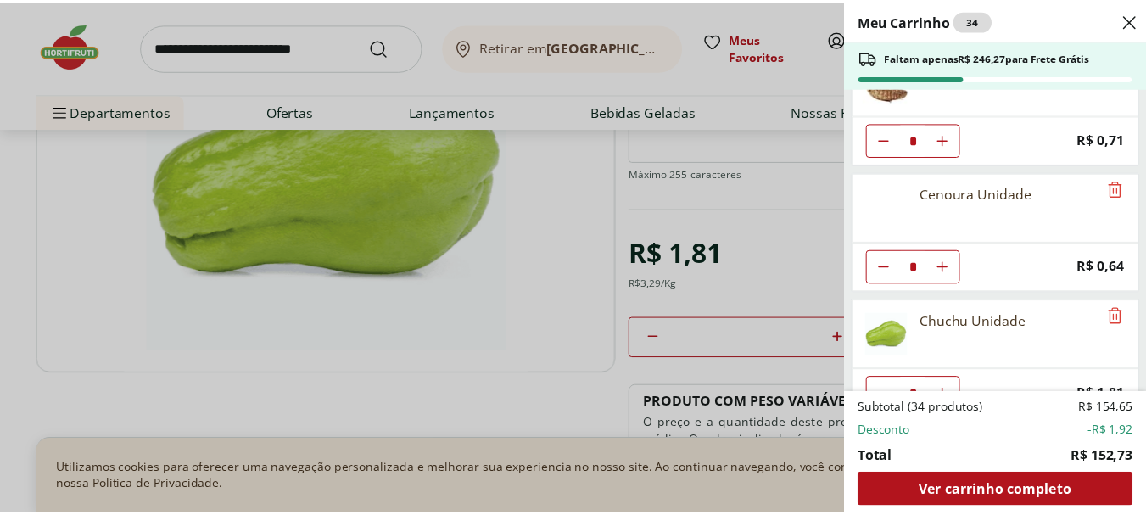
scroll to position [847, 0]
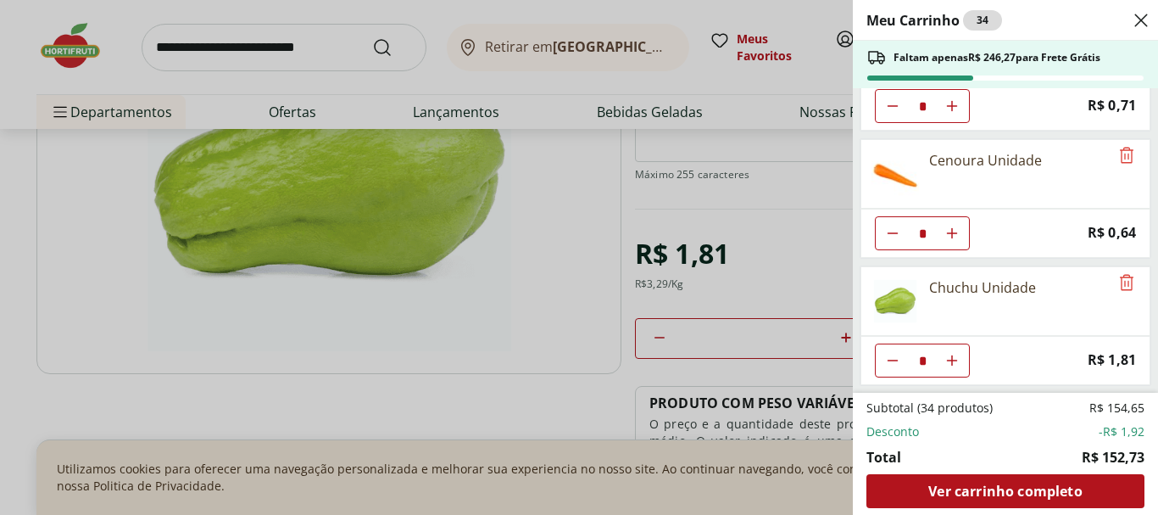
click at [1142, 14] on icon "Close" at bounding box center [1141, 20] width 20 height 20
